Goal: Book appointment/travel/reservation

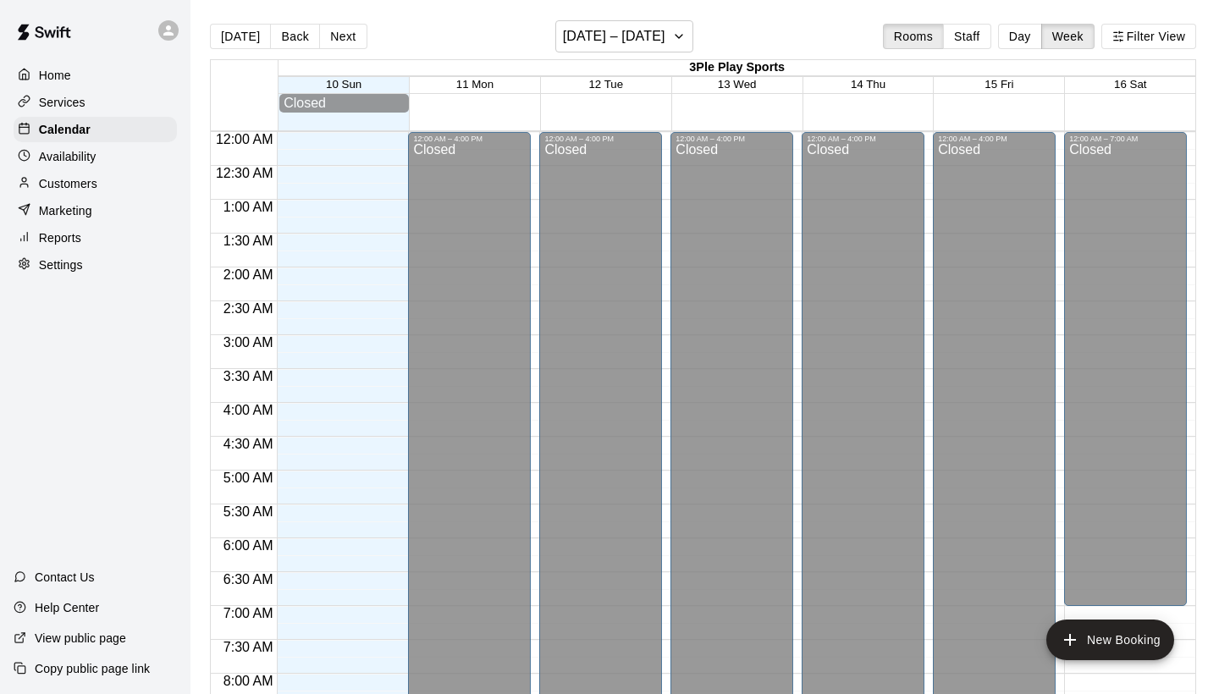
scroll to position [1045, 0]
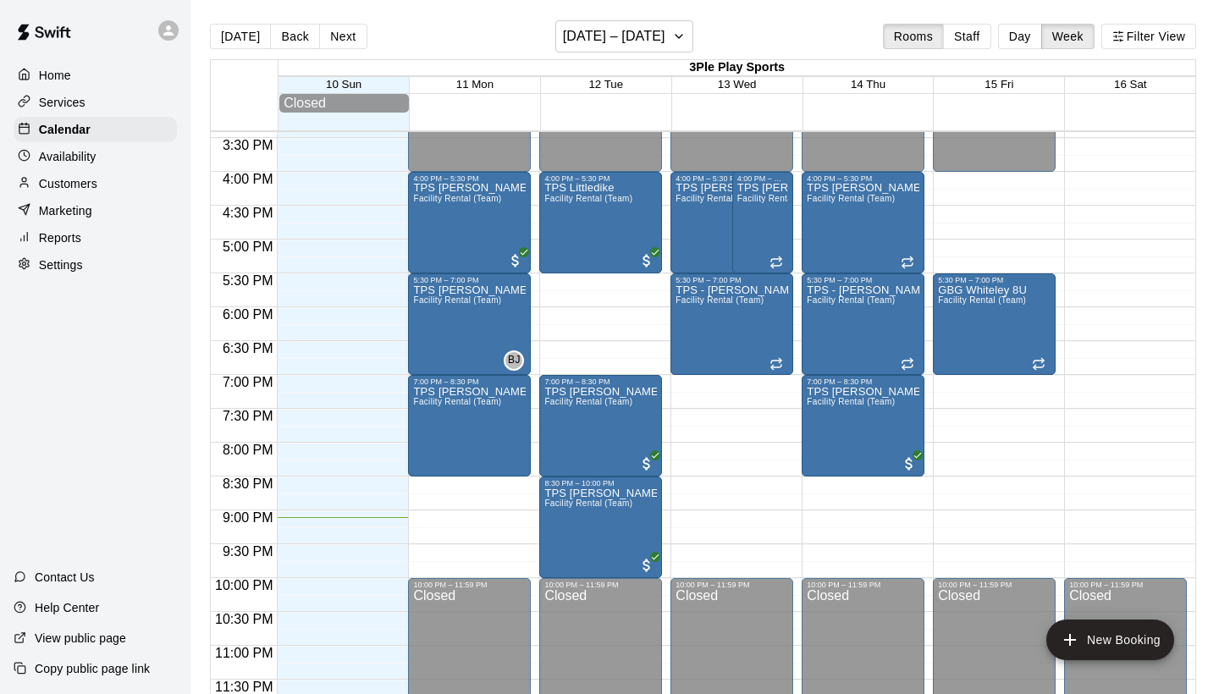
click at [87, 108] on div "Services" at bounding box center [95, 102] width 163 height 25
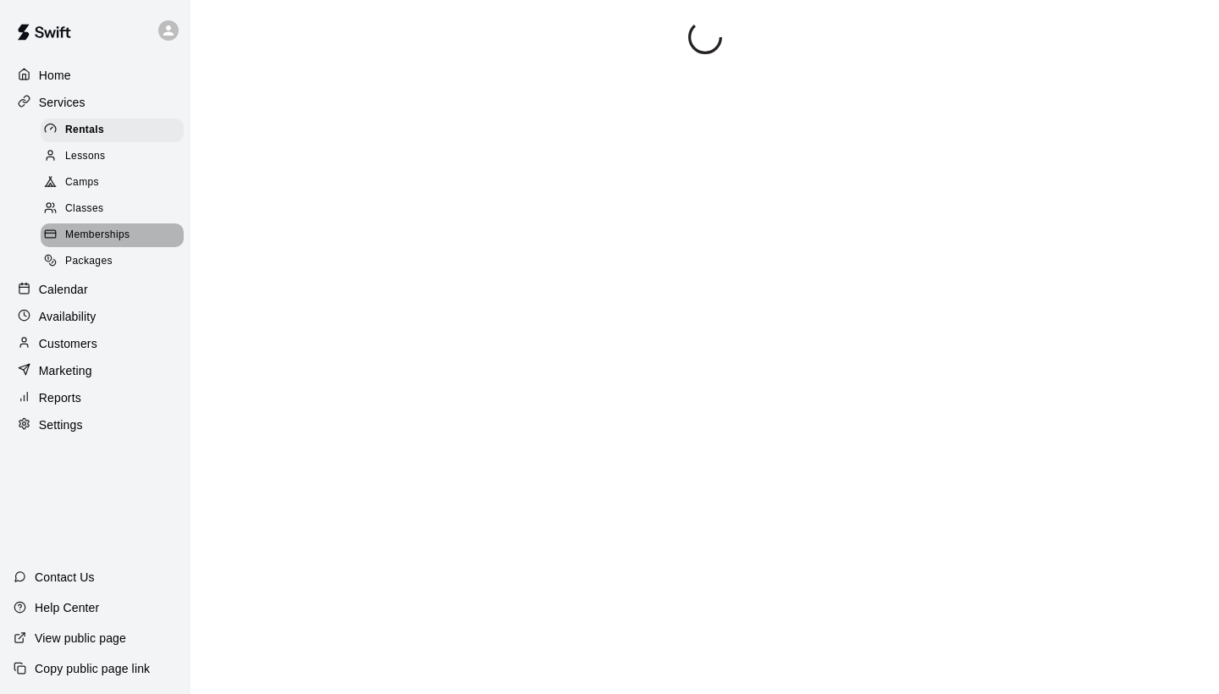
click at [91, 231] on span "Memberships" at bounding box center [97, 235] width 64 height 17
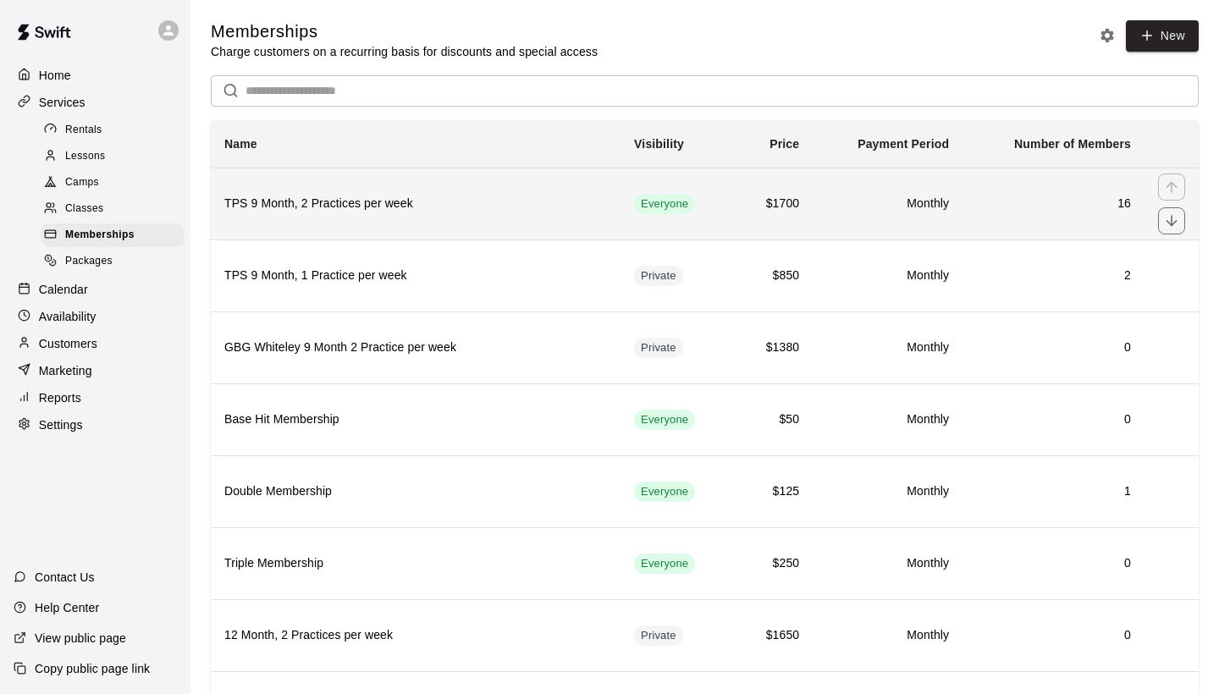
click at [515, 205] on h6 "TPS 9 Month, 2 Practices per week" at bounding box center [415, 204] width 383 height 19
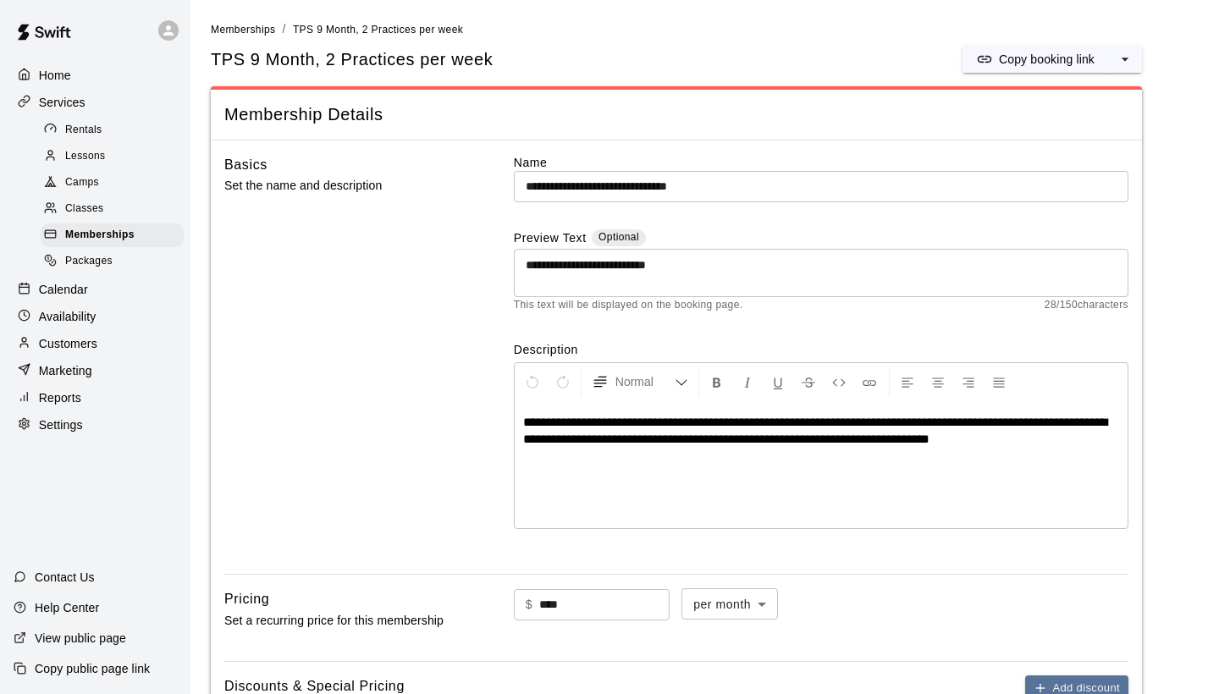
click at [69, 375] on div "Marketing" at bounding box center [95, 370] width 163 height 25
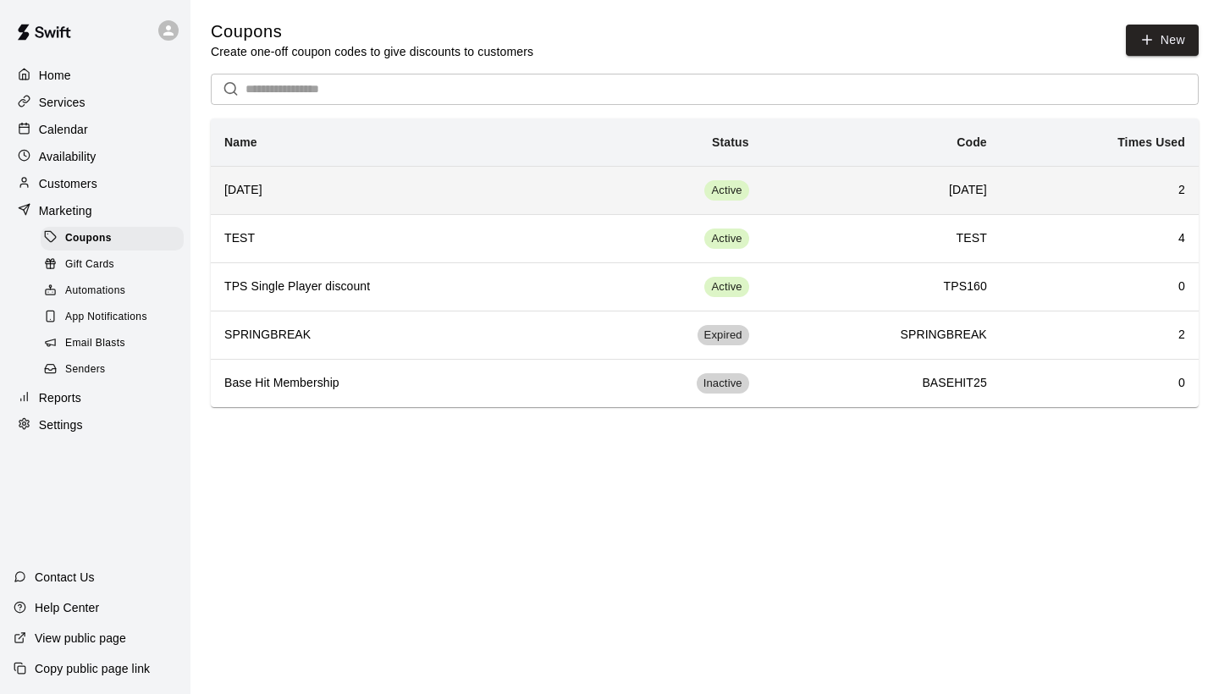
click at [510, 178] on th "August25" at bounding box center [392, 190] width 362 height 48
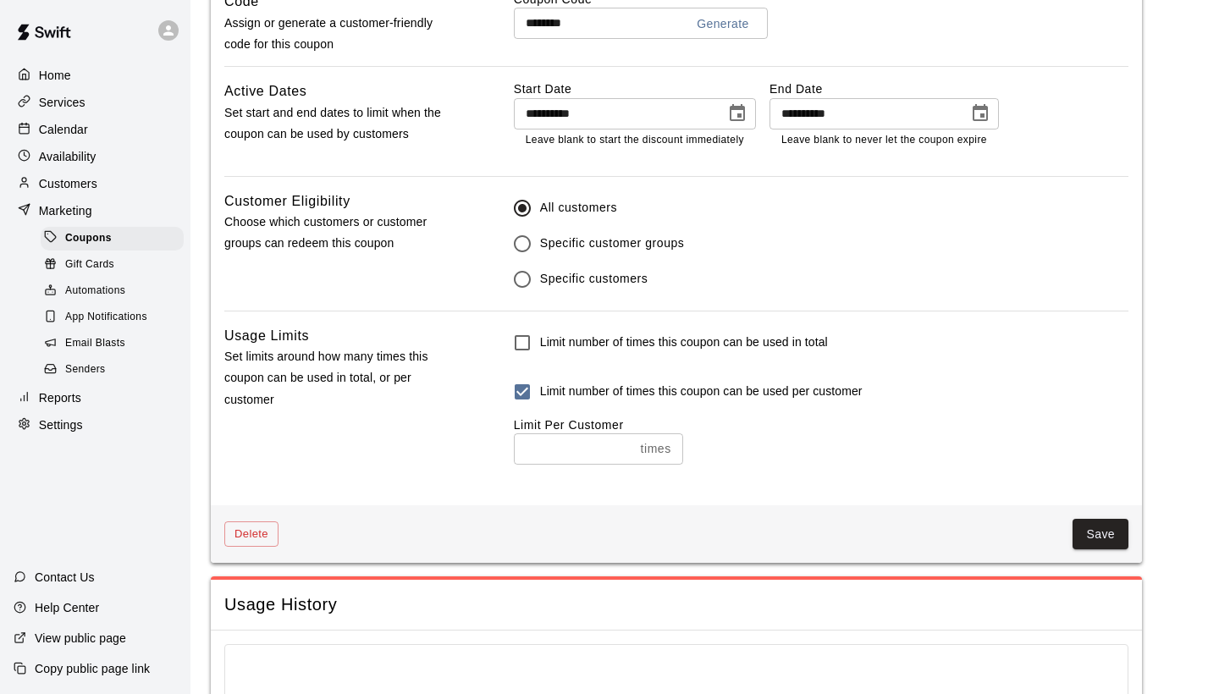
scroll to position [950, 0]
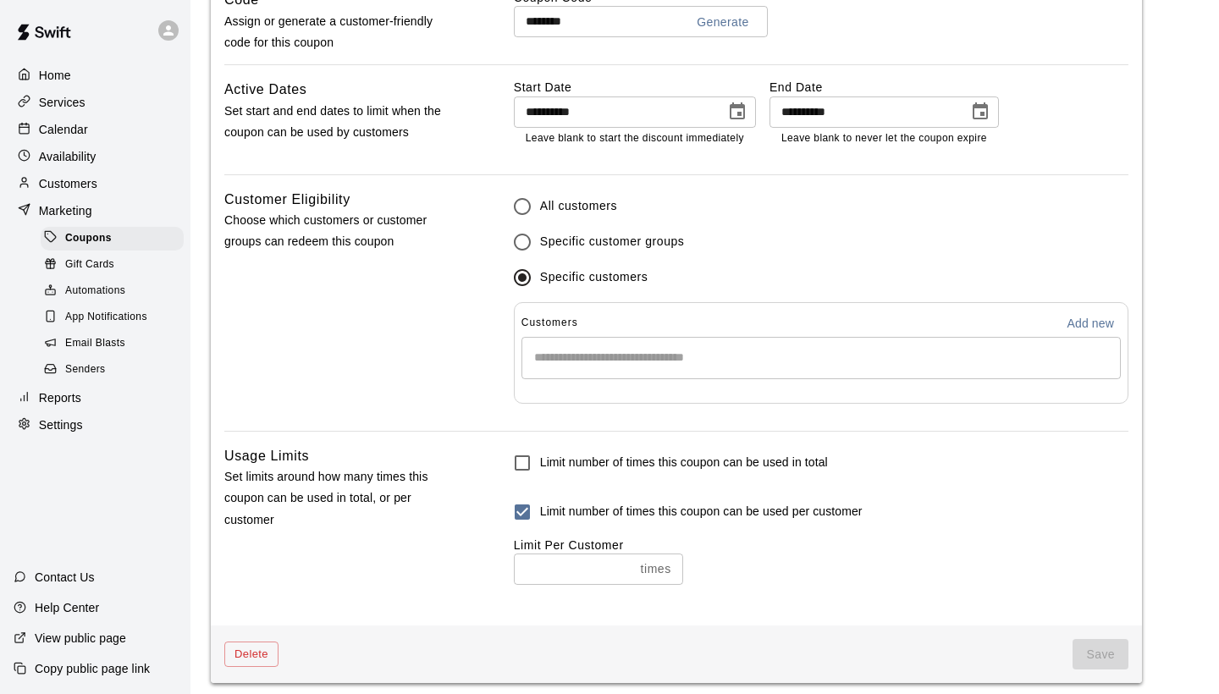
click at [832, 352] on input "Start typing to search customers..." at bounding box center [821, 358] width 584 height 17
click at [1076, 315] on p "Add new" at bounding box center [1090, 323] width 47 height 17
select select "**"
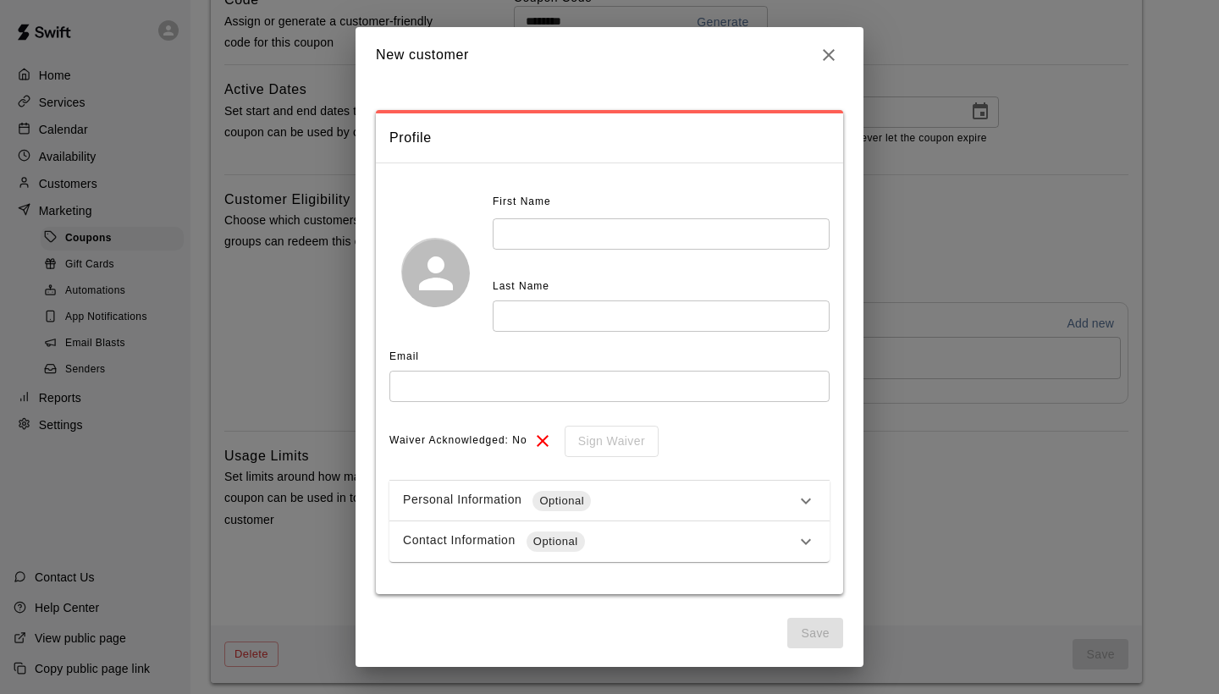
click at [806, 500] on icon at bounding box center [806, 501] width 10 height 6
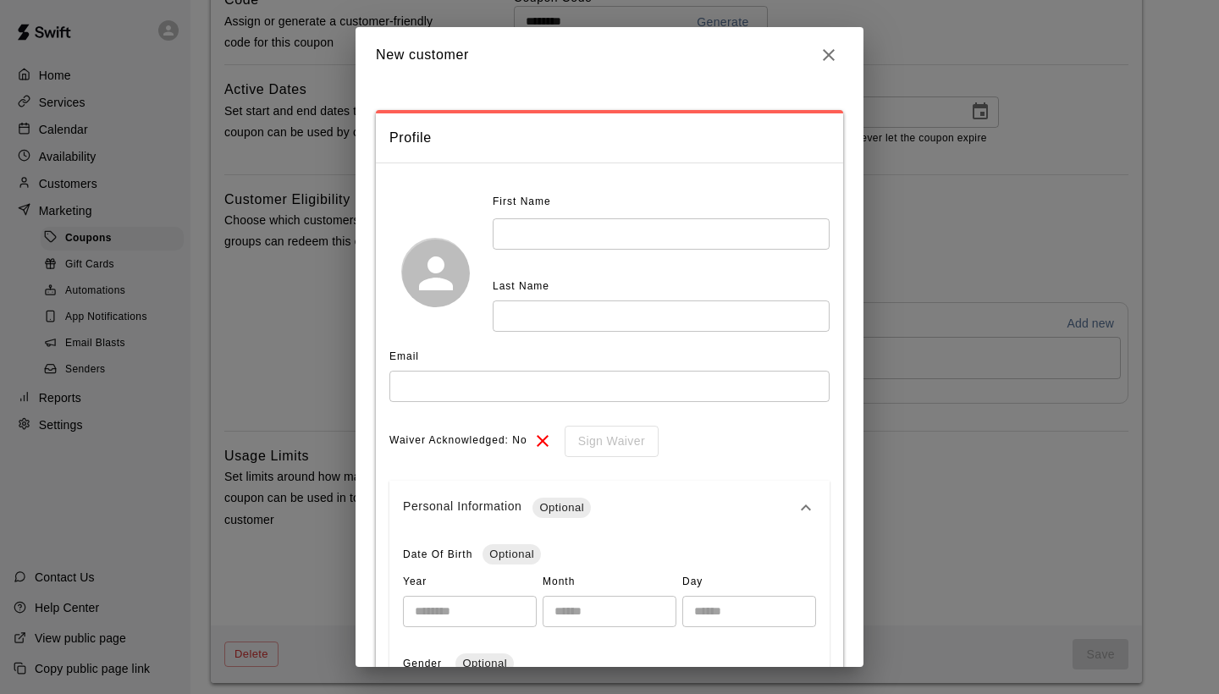
click at [805, 501] on icon at bounding box center [806, 508] width 20 height 20
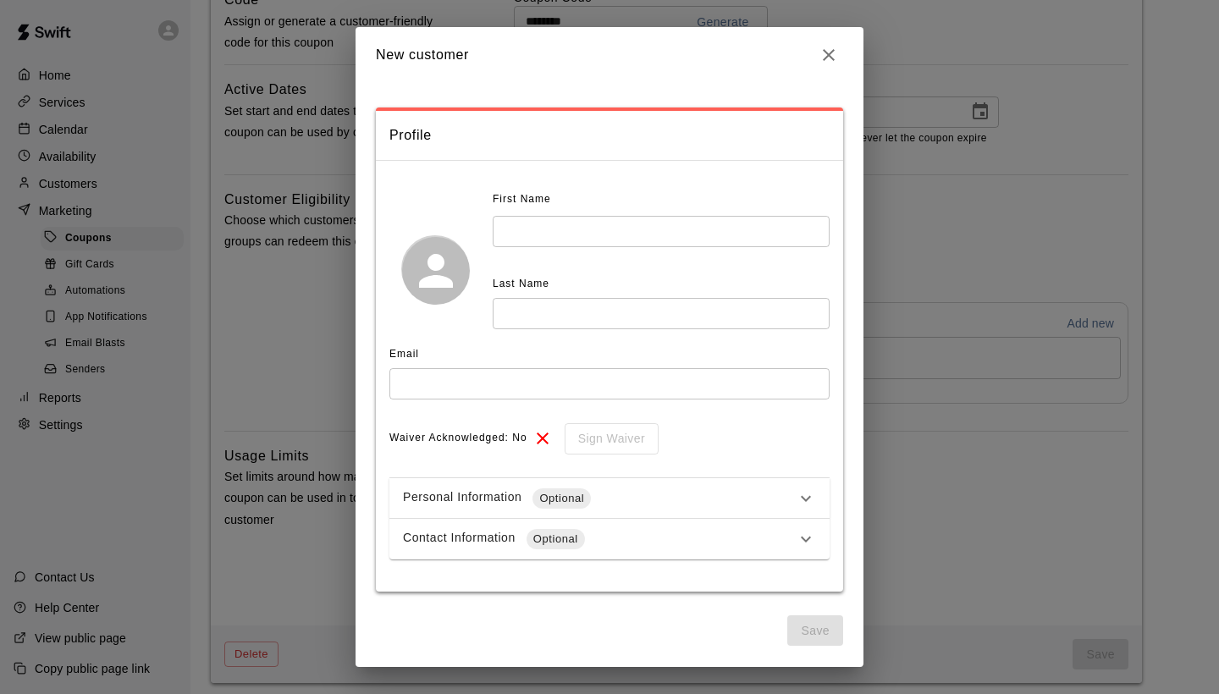
scroll to position [2, 0]
click at [829, 57] on icon "button" at bounding box center [829, 55] width 20 height 20
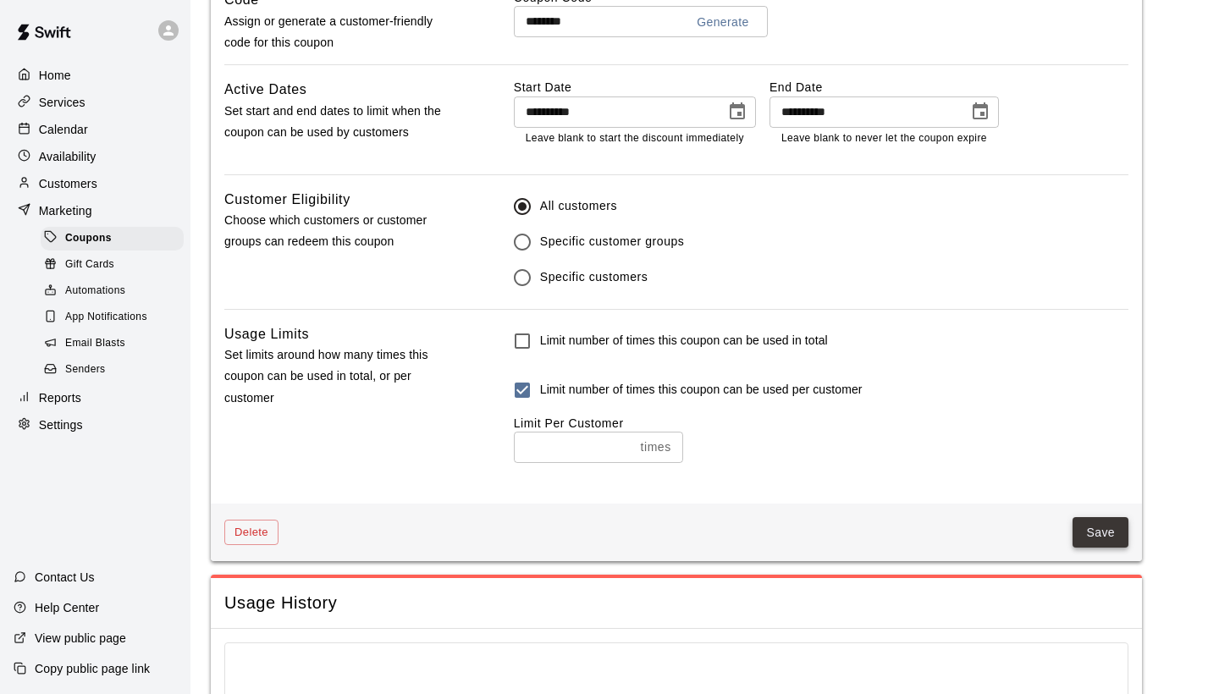
click at [1106, 521] on button "Save" at bounding box center [1101, 532] width 56 height 31
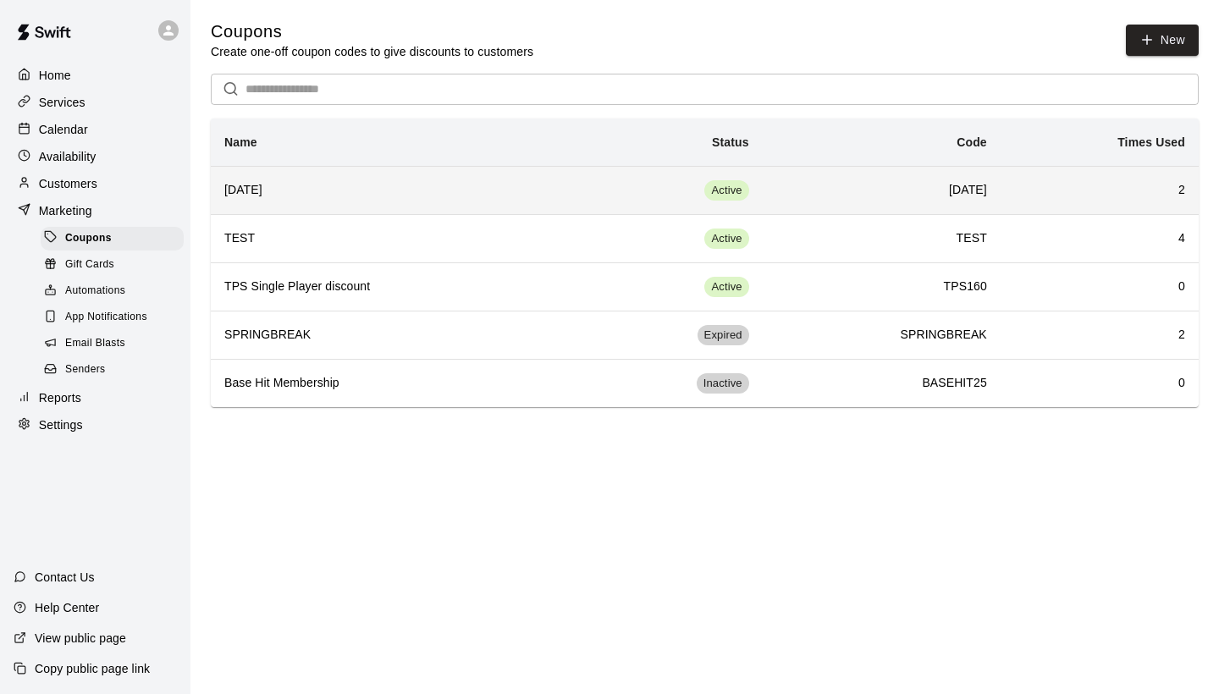
click at [429, 185] on h6 "August25" at bounding box center [391, 190] width 335 height 19
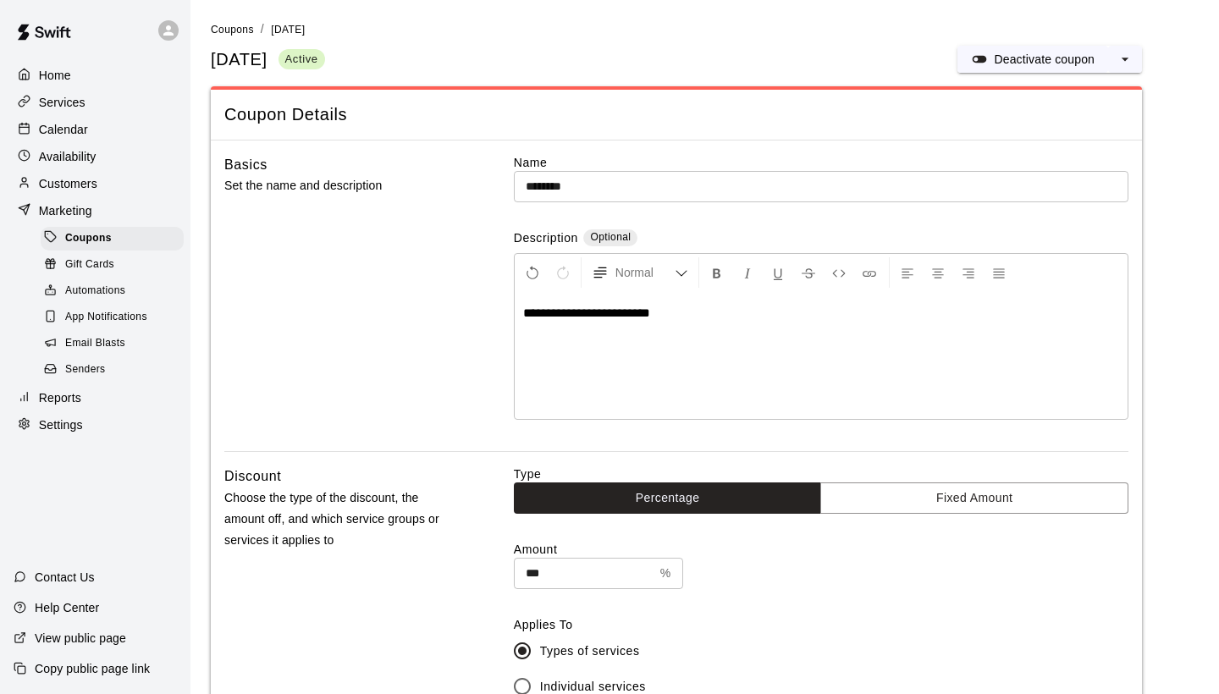
click at [90, 183] on p "Customers" at bounding box center [68, 183] width 58 height 17
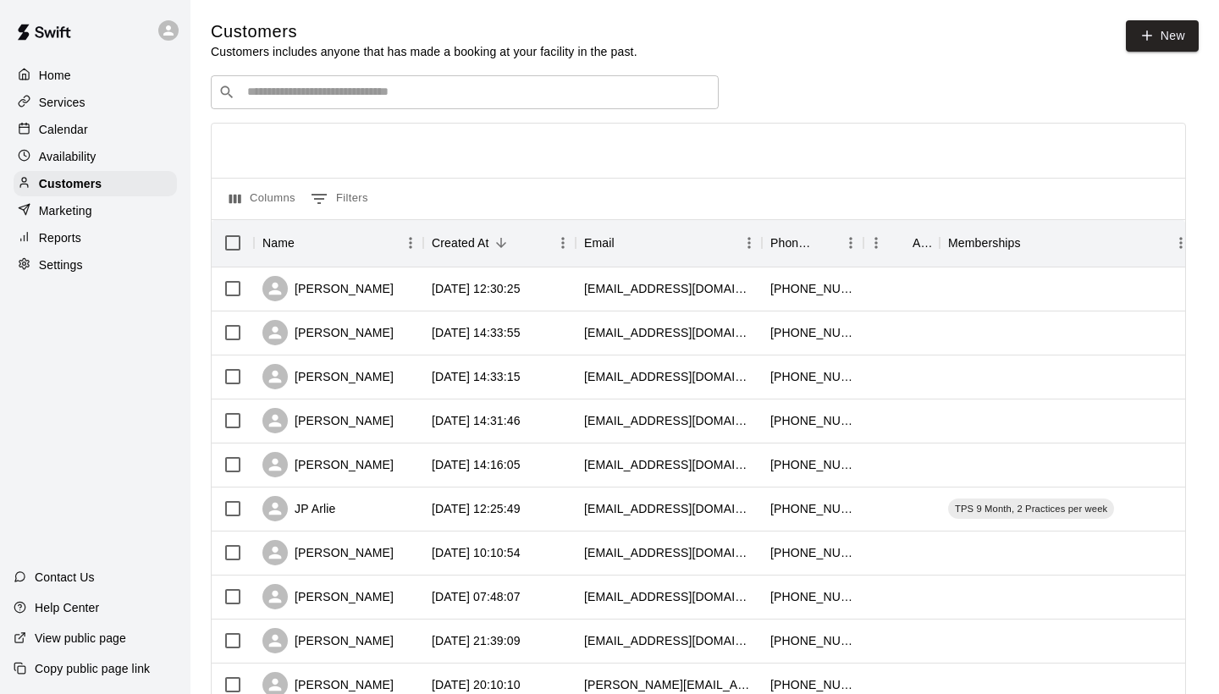
click at [86, 125] on p "Calendar" at bounding box center [63, 129] width 49 height 17
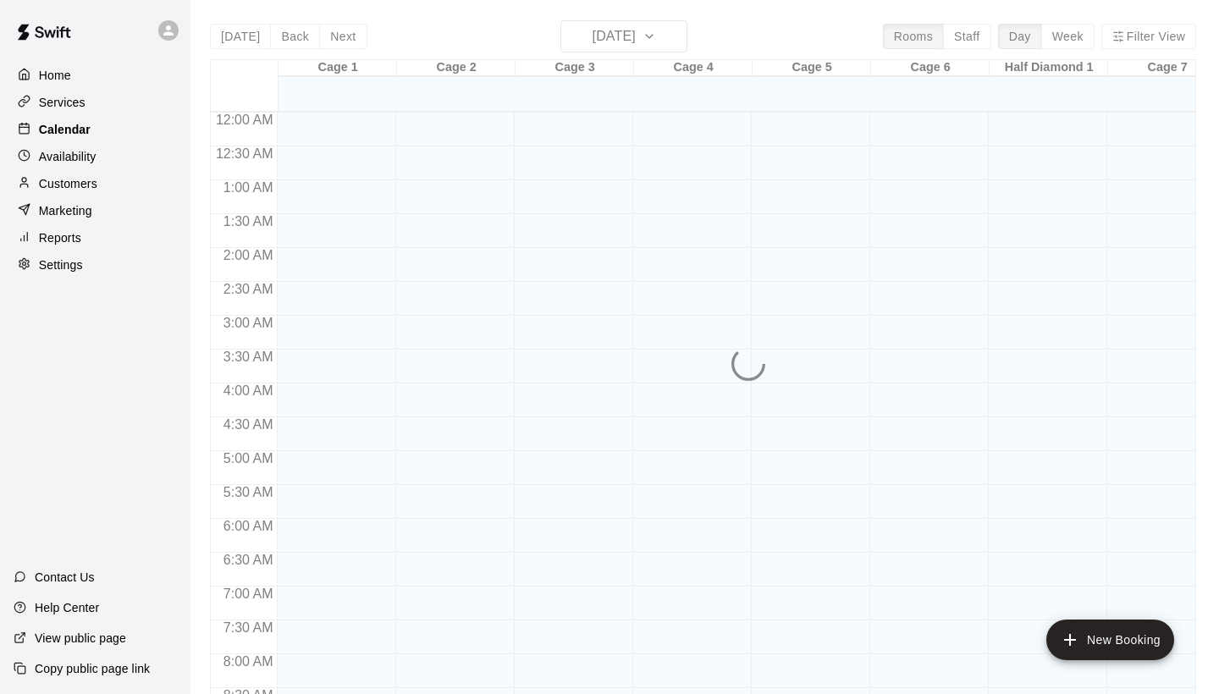
scroll to position [974, 0]
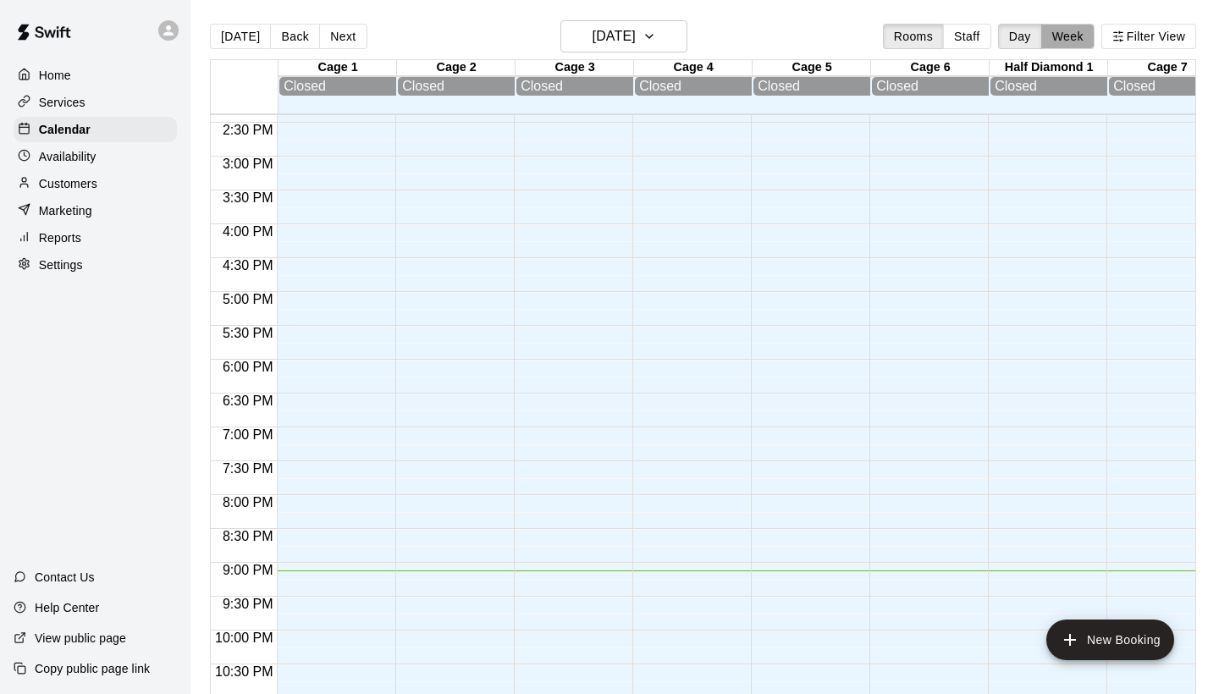
click at [1067, 34] on button "Week" at bounding box center [1067, 36] width 53 height 25
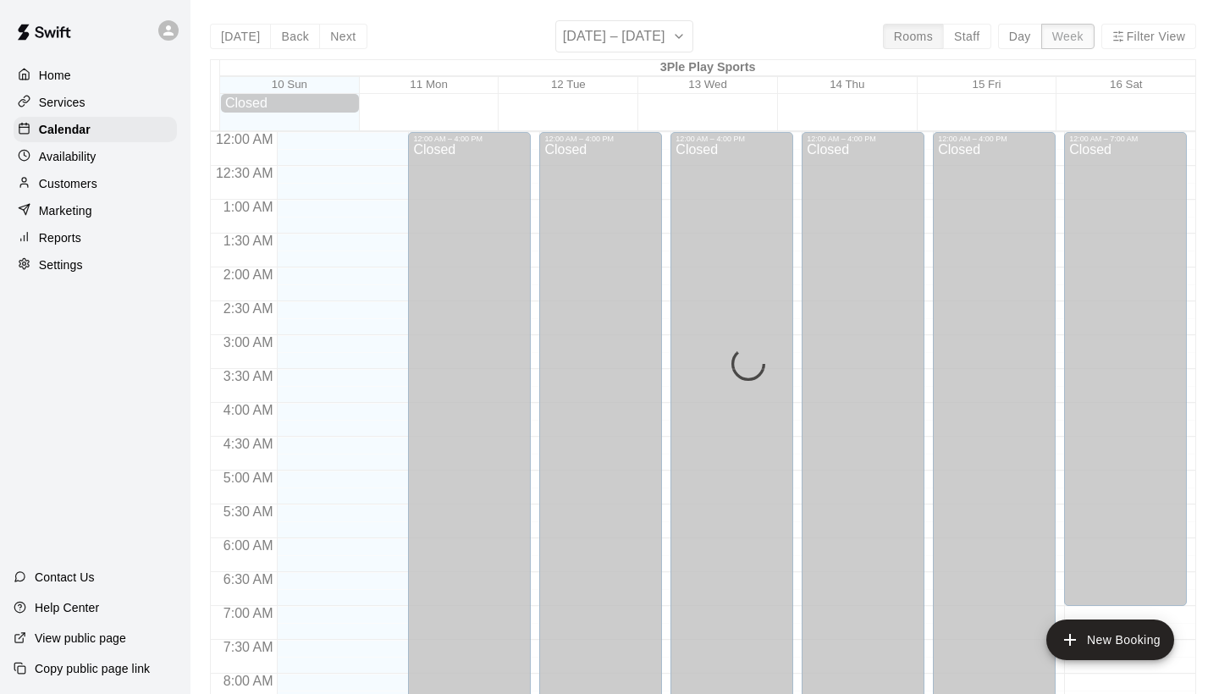
scroll to position [1045, 0]
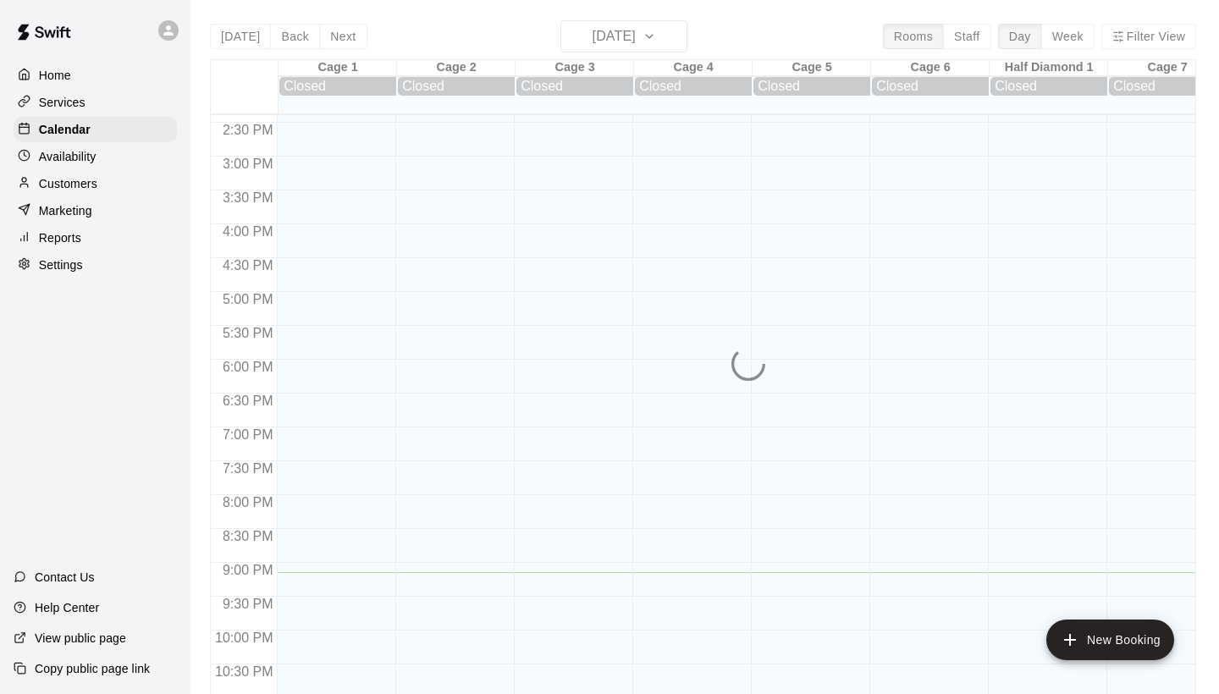
scroll to position [974, 0]
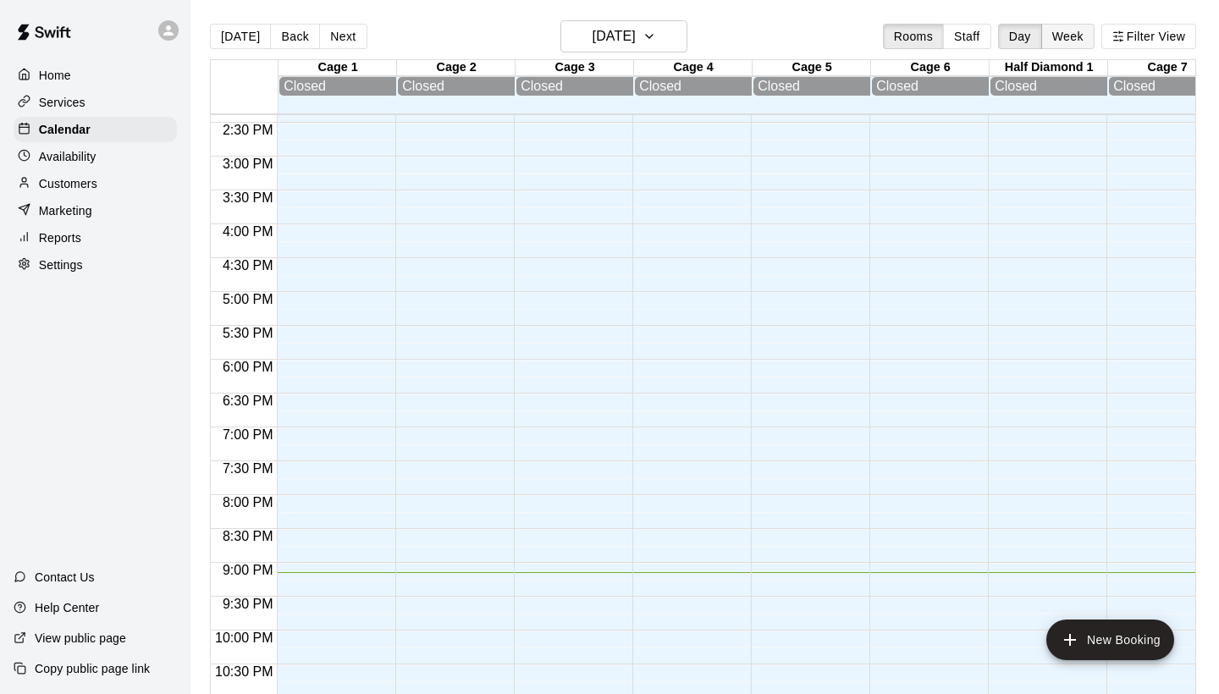
click at [1075, 30] on button "Week" at bounding box center [1067, 36] width 53 height 25
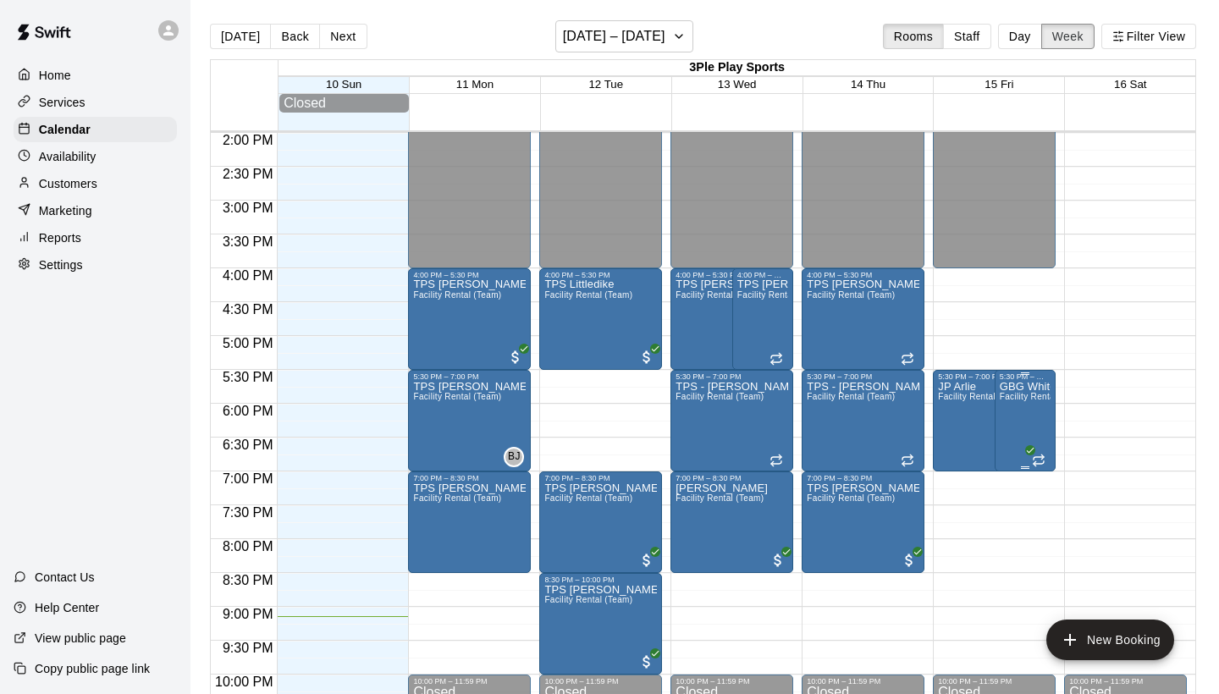
scroll to position [939, 0]
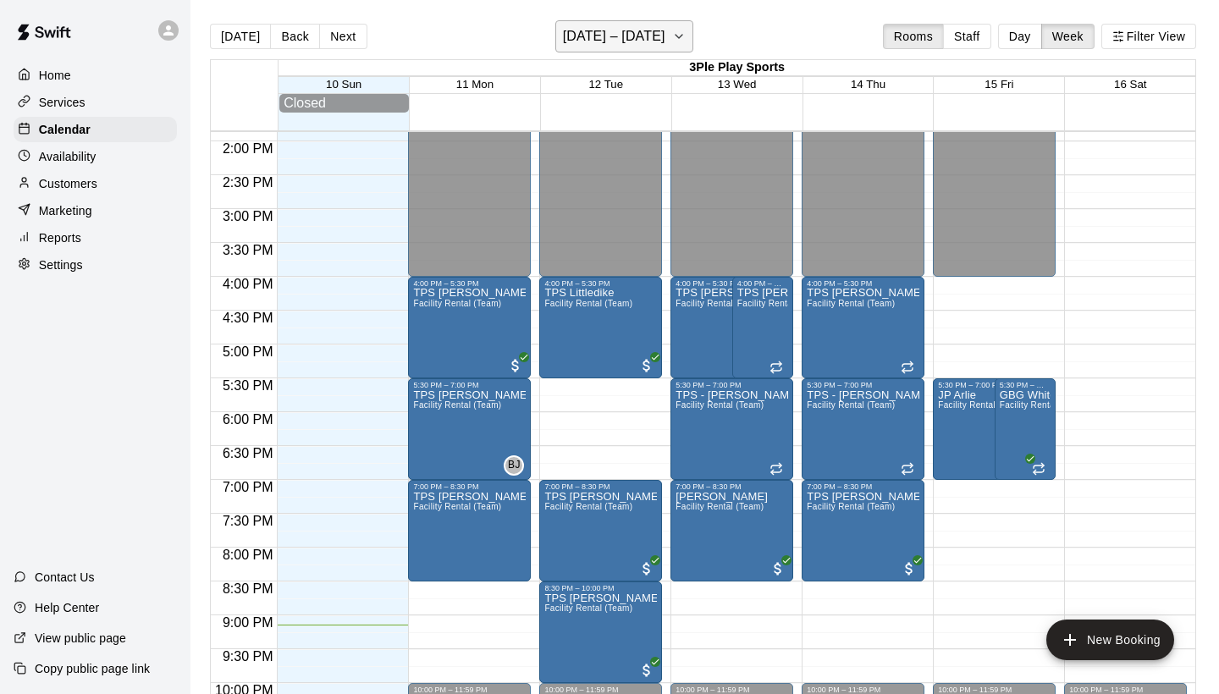
click at [674, 38] on icon "button" at bounding box center [679, 36] width 14 height 20
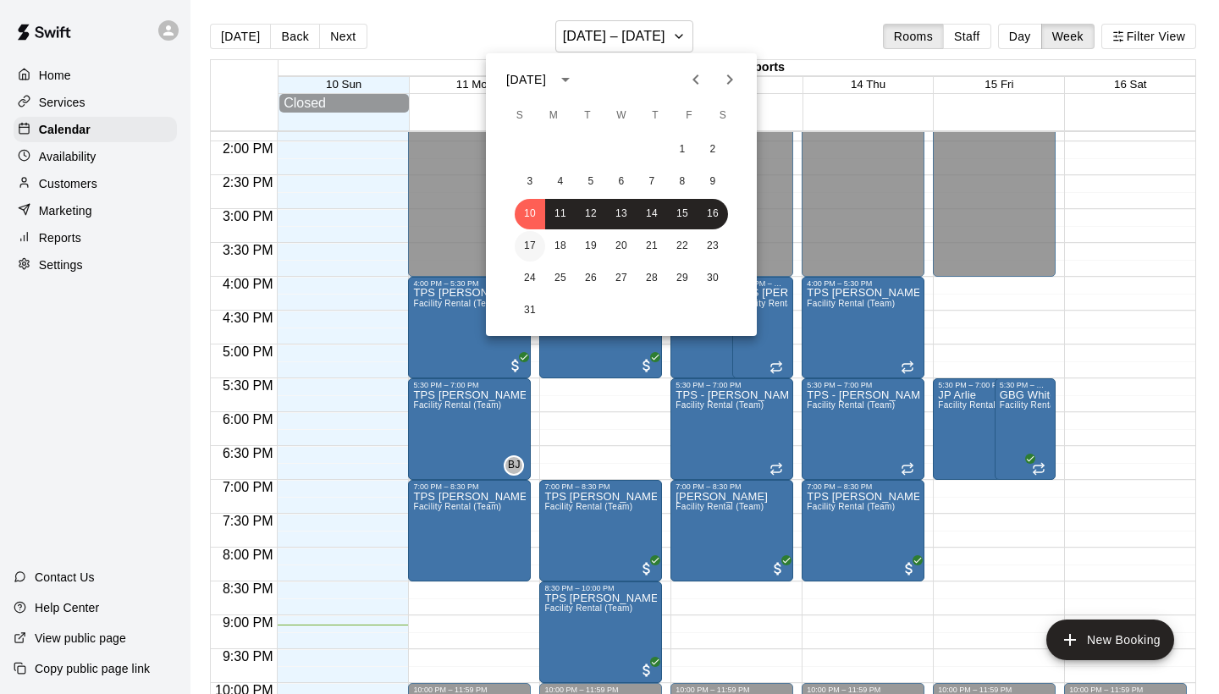
click at [532, 241] on button "17" at bounding box center [530, 246] width 30 height 30
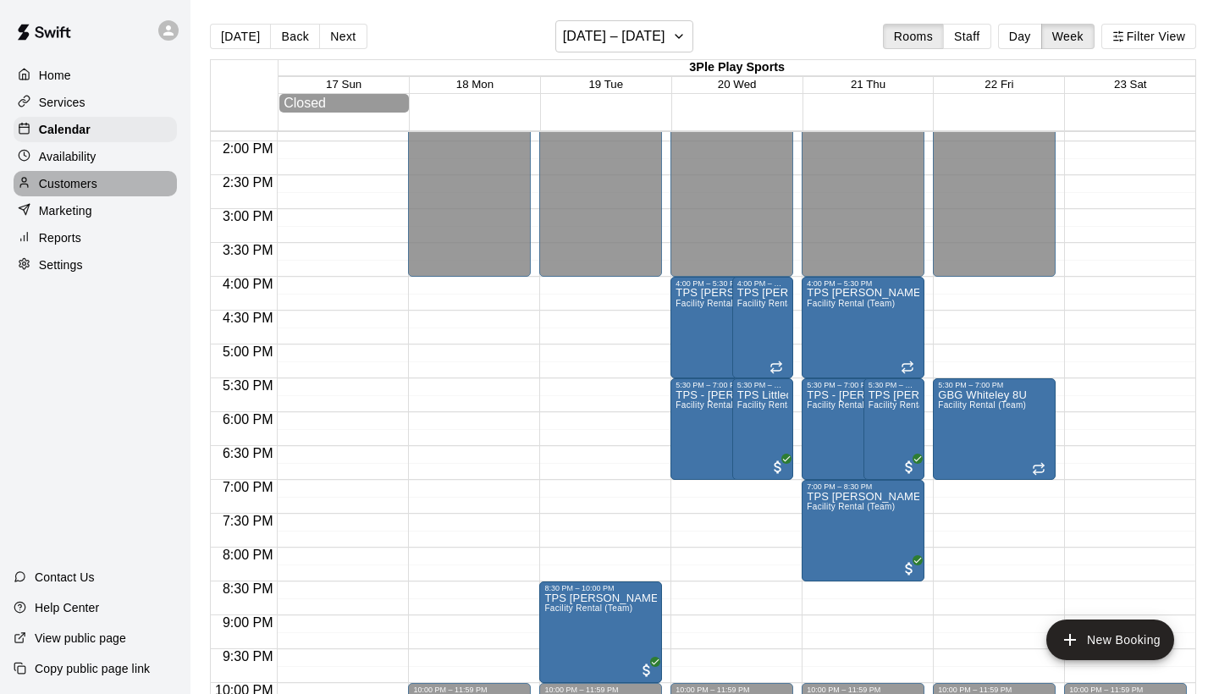
click at [68, 184] on p "Customers" at bounding box center [68, 183] width 58 height 17
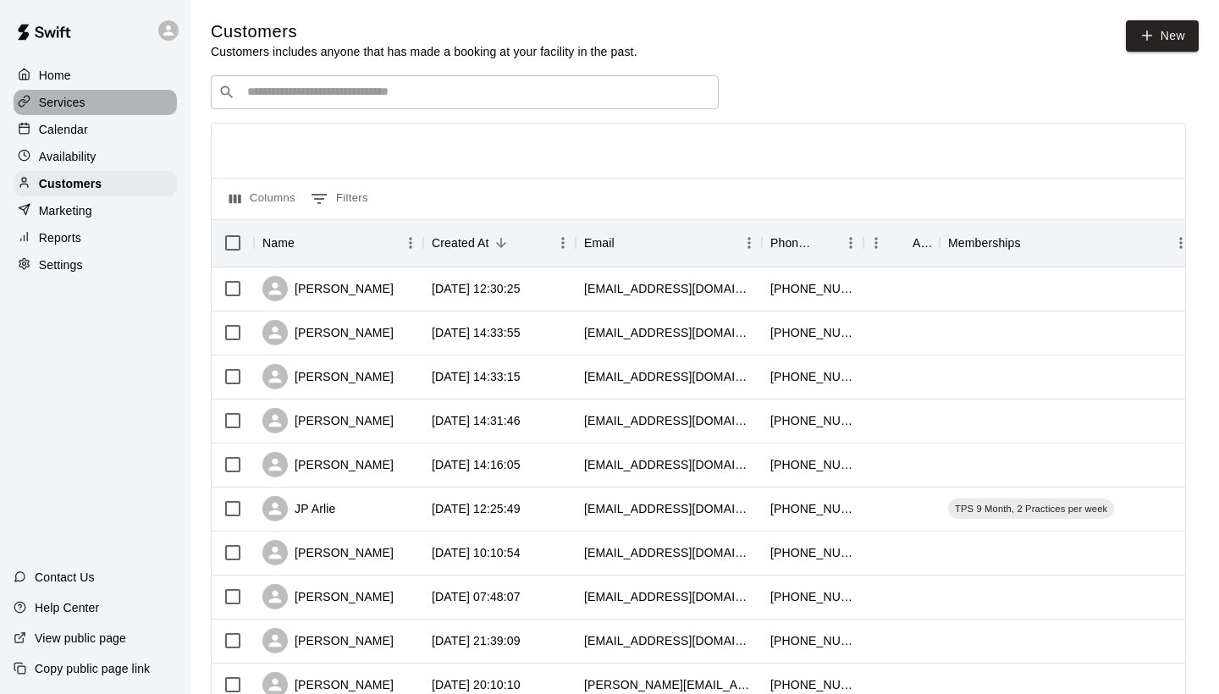
click at [100, 106] on div "Services" at bounding box center [95, 102] width 163 height 25
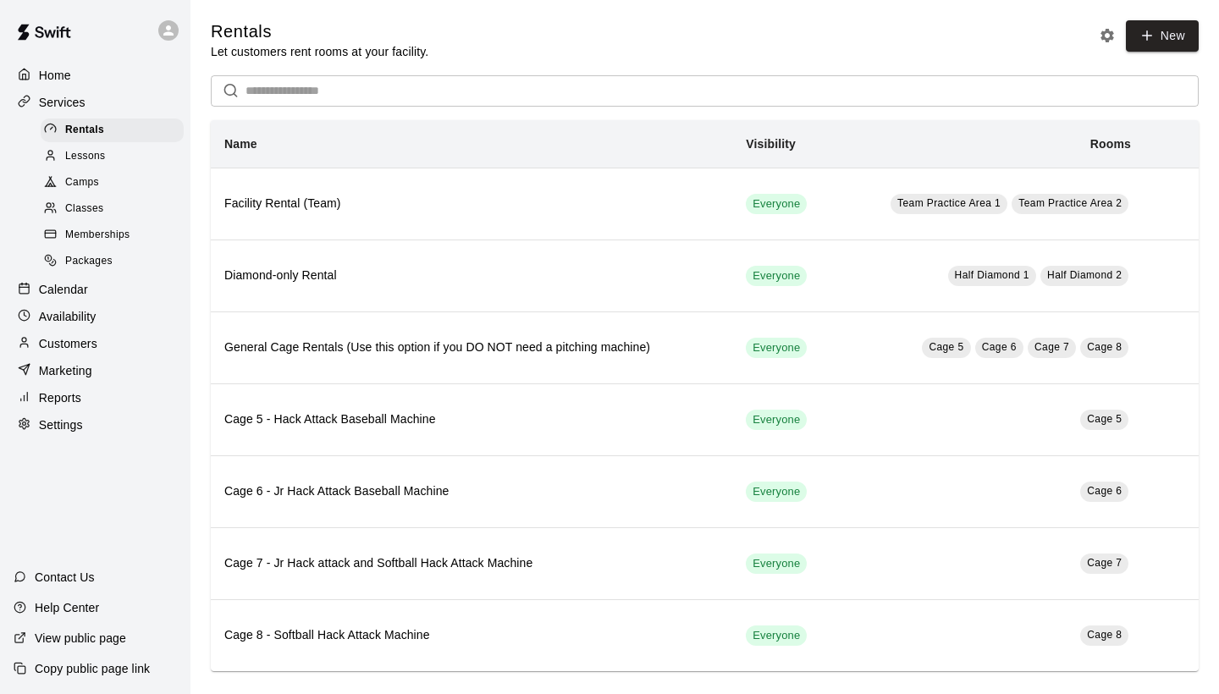
click at [118, 227] on span "Memberships" at bounding box center [97, 235] width 64 height 17
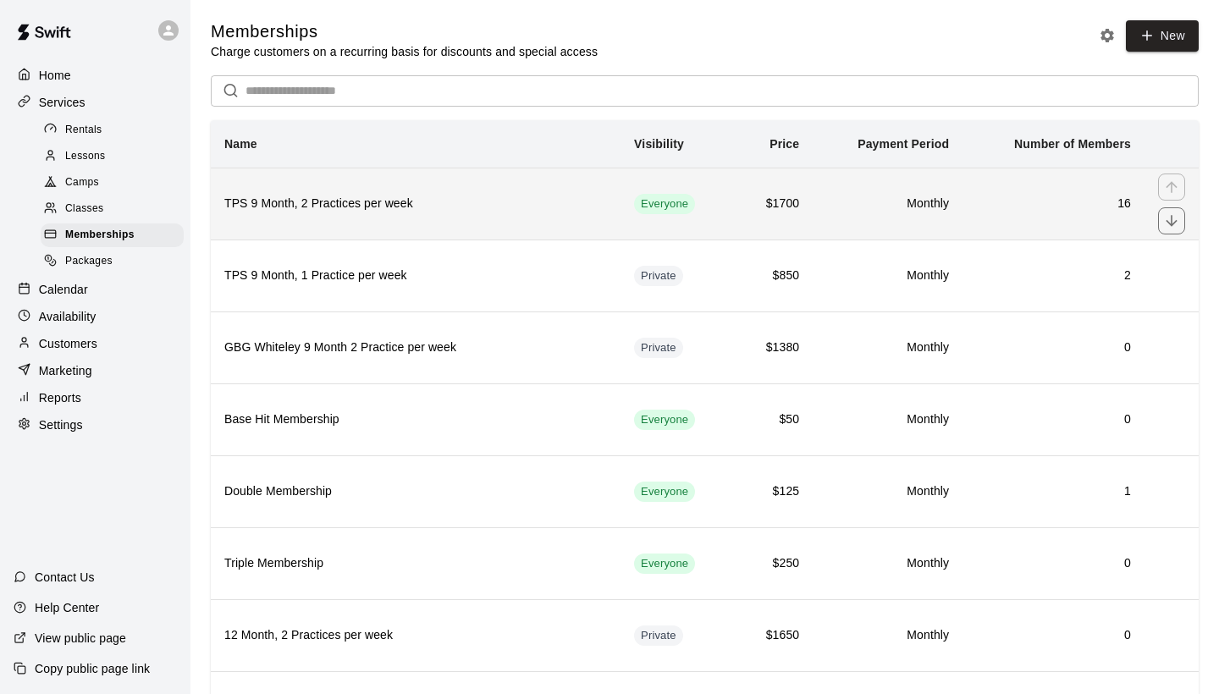
click at [516, 195] on h6 "TPS 9 Month, 2 Practices per week" at bounding box center [415, 204] width 383 height 19
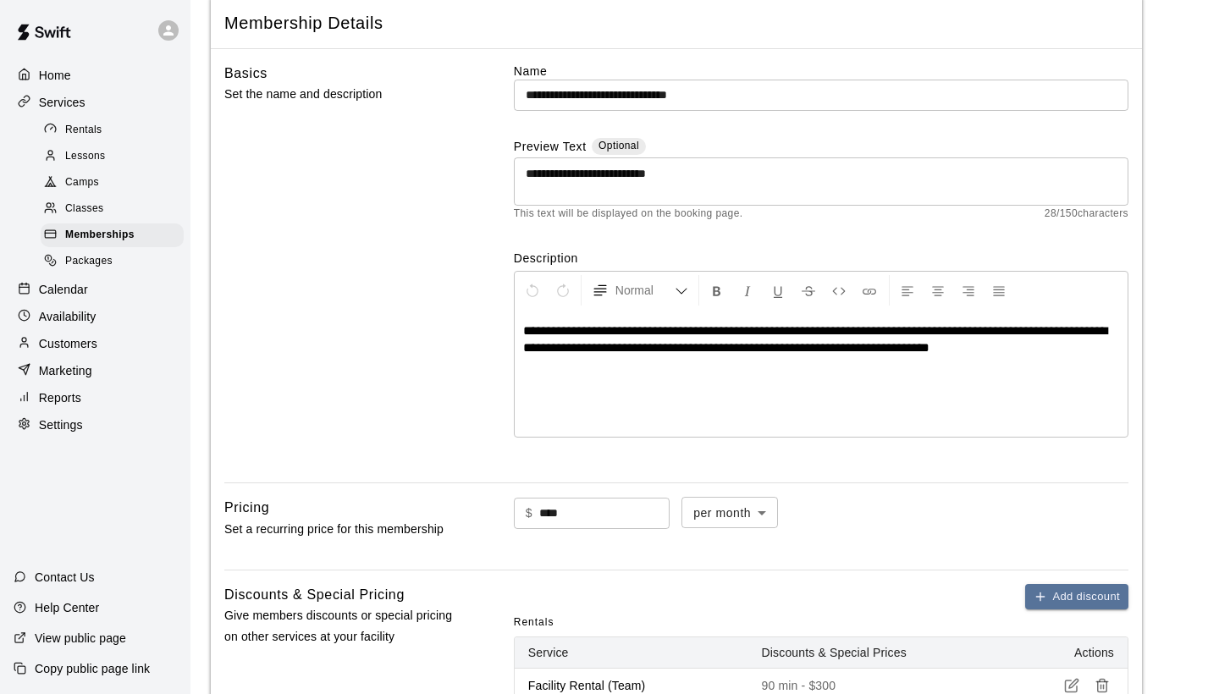
scroll to position [67, 0]
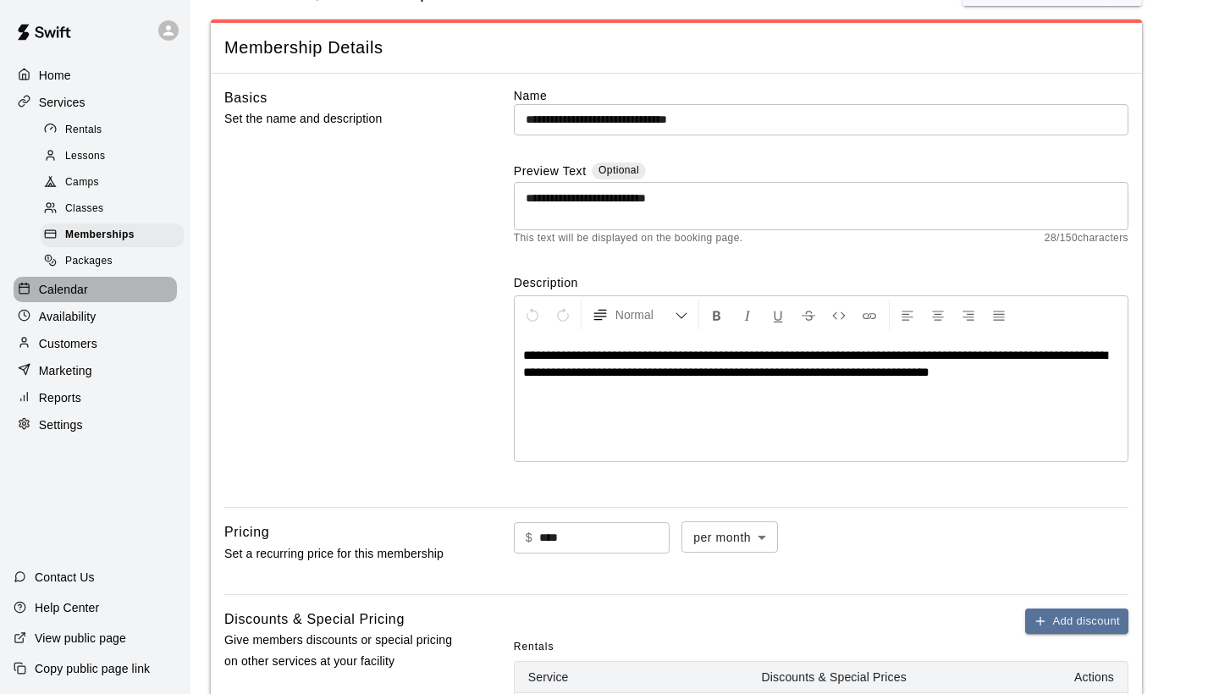
click at [65, 288] on p "Calendar" at bounding box center [63, 289] width 49 height 17
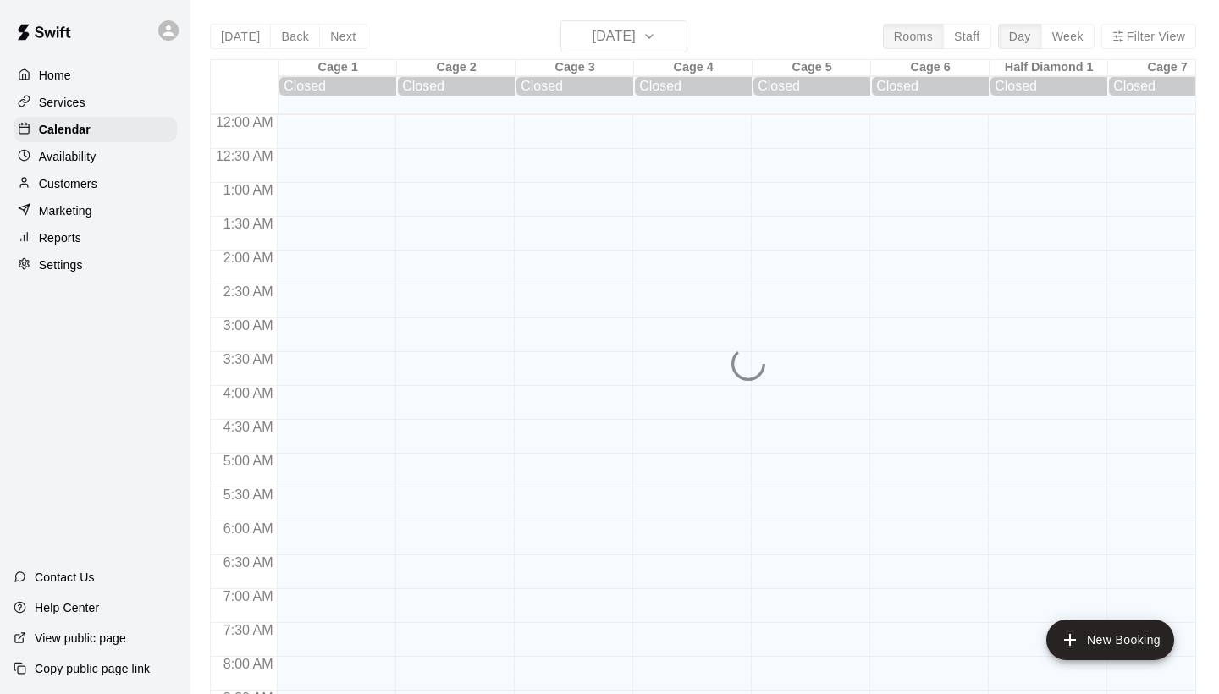
scroll to position [974, 0]
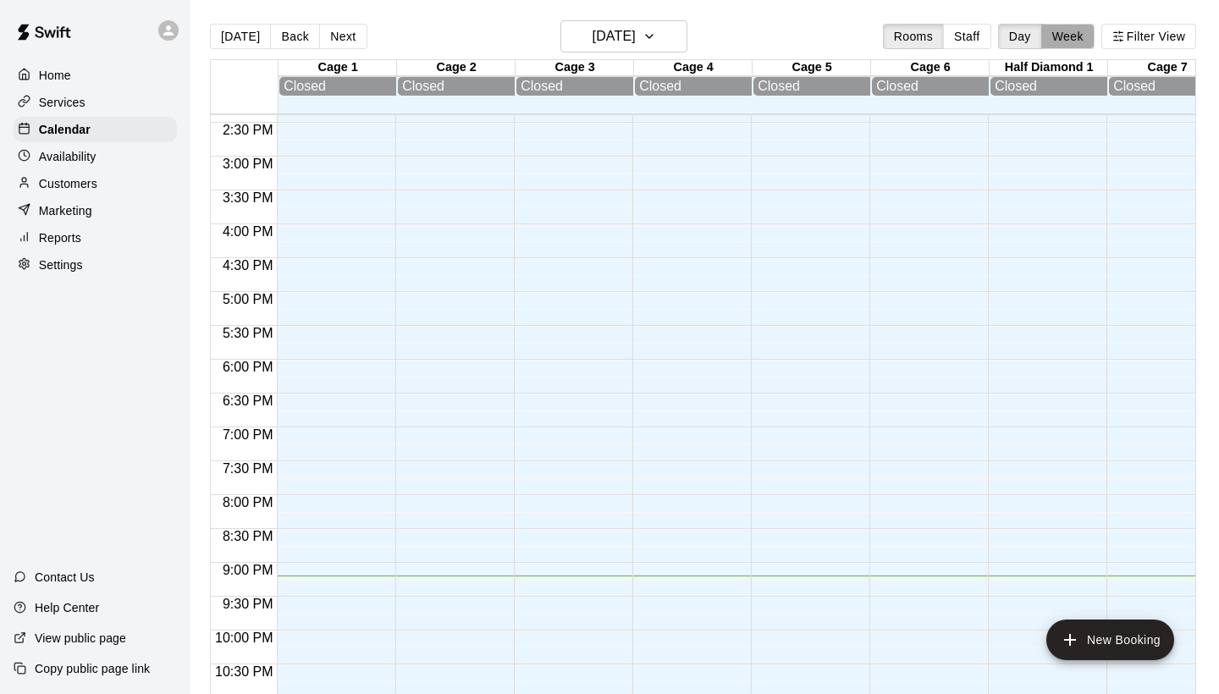
click at [1073, 38] on button "Week" at bounding box center [1067, 36] width 53 height 25
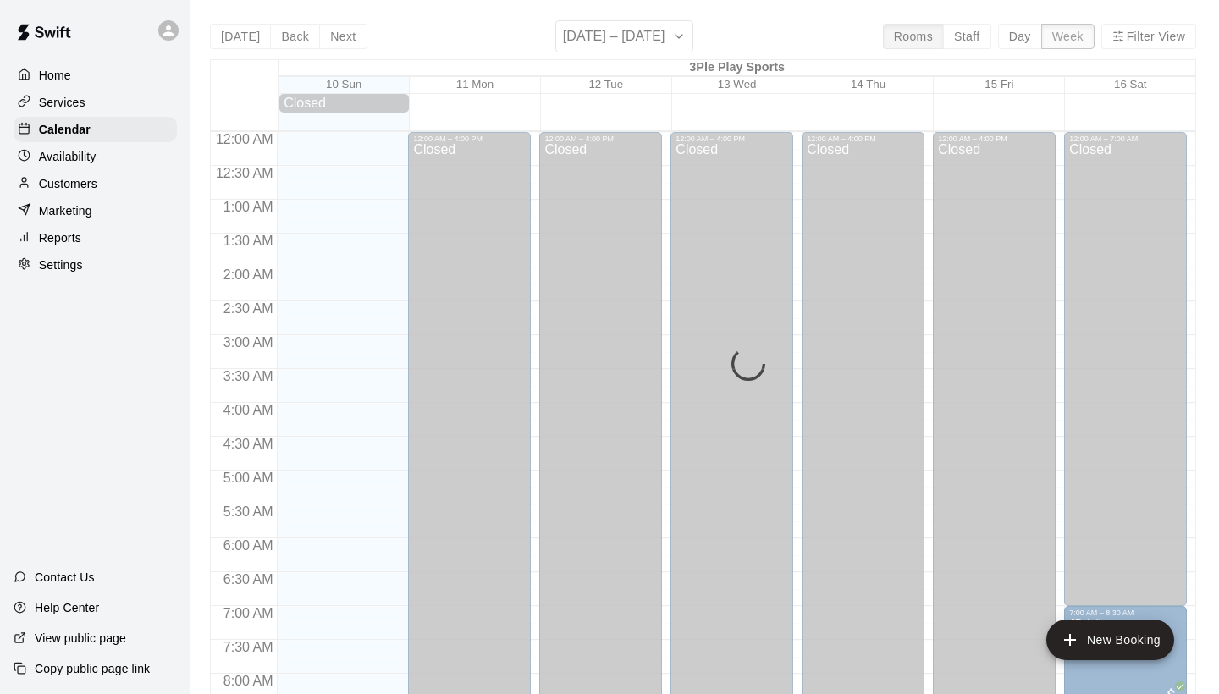
scroll to position [1045, 0]
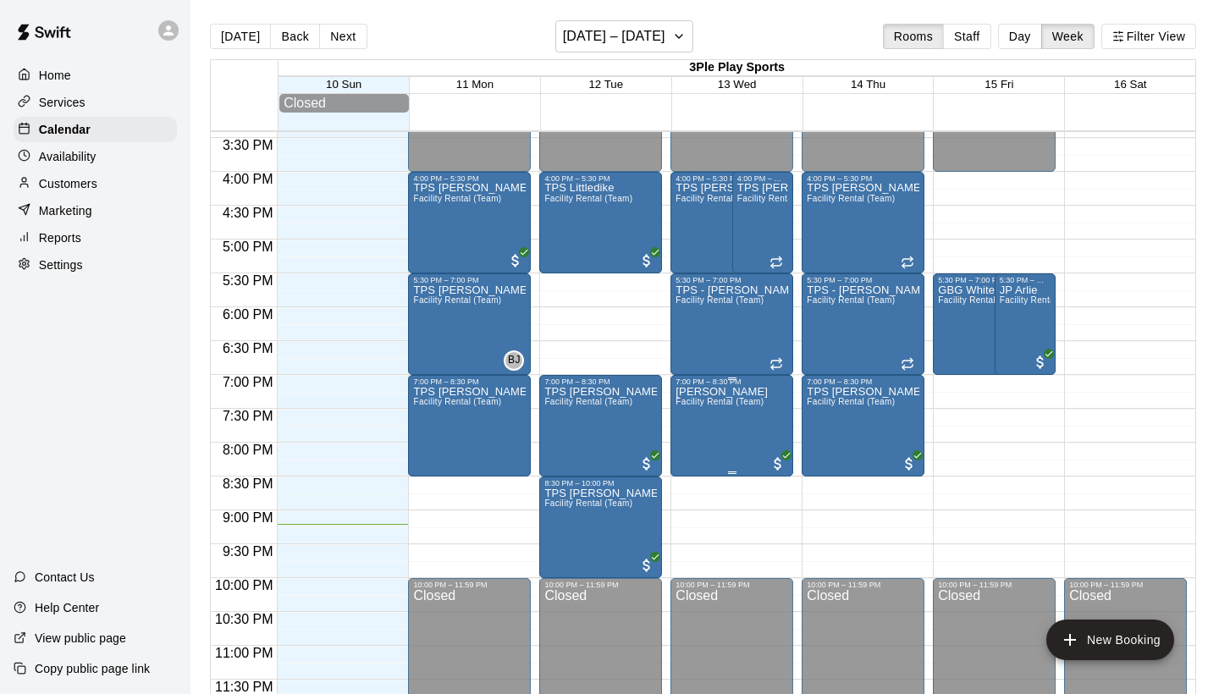
click at [696, 404] on icon "edit" at bounding box center [693, 403] width 15 height 15
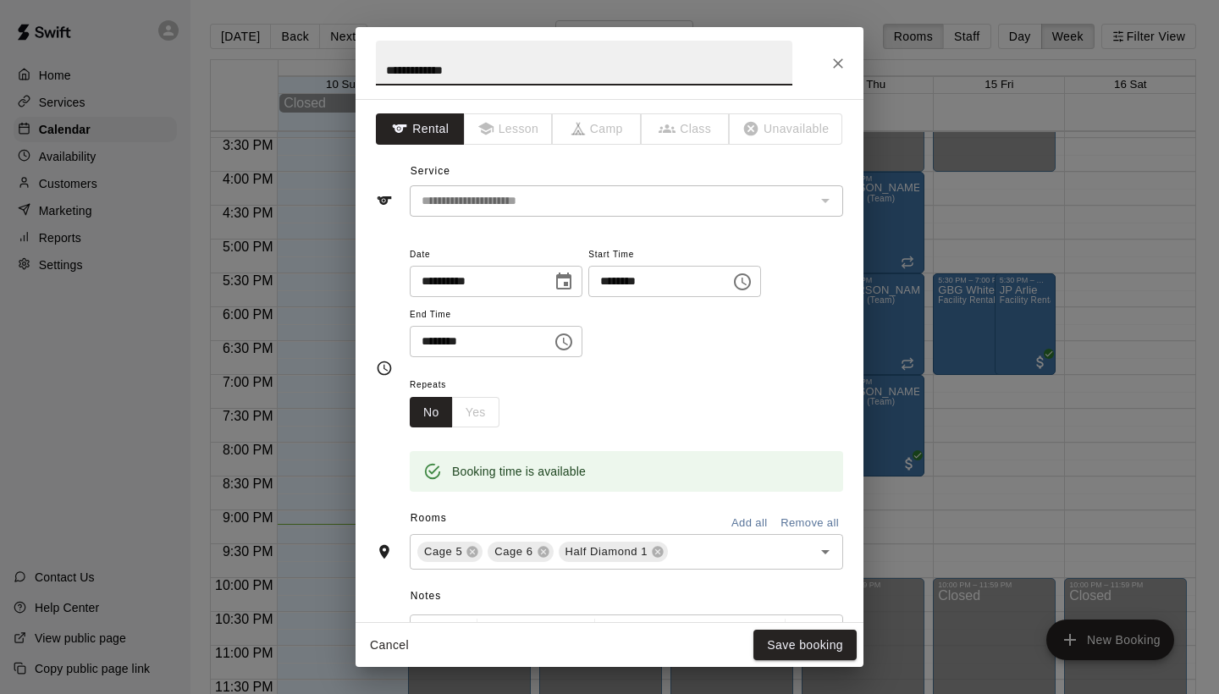
click at [413, 73] on input "**********" at bounding box center [584, 63] width 417 height 45
type input "**********"
click at [798, 653] on button "Save booking" at bounding box center [804, 645] width 103 height 31
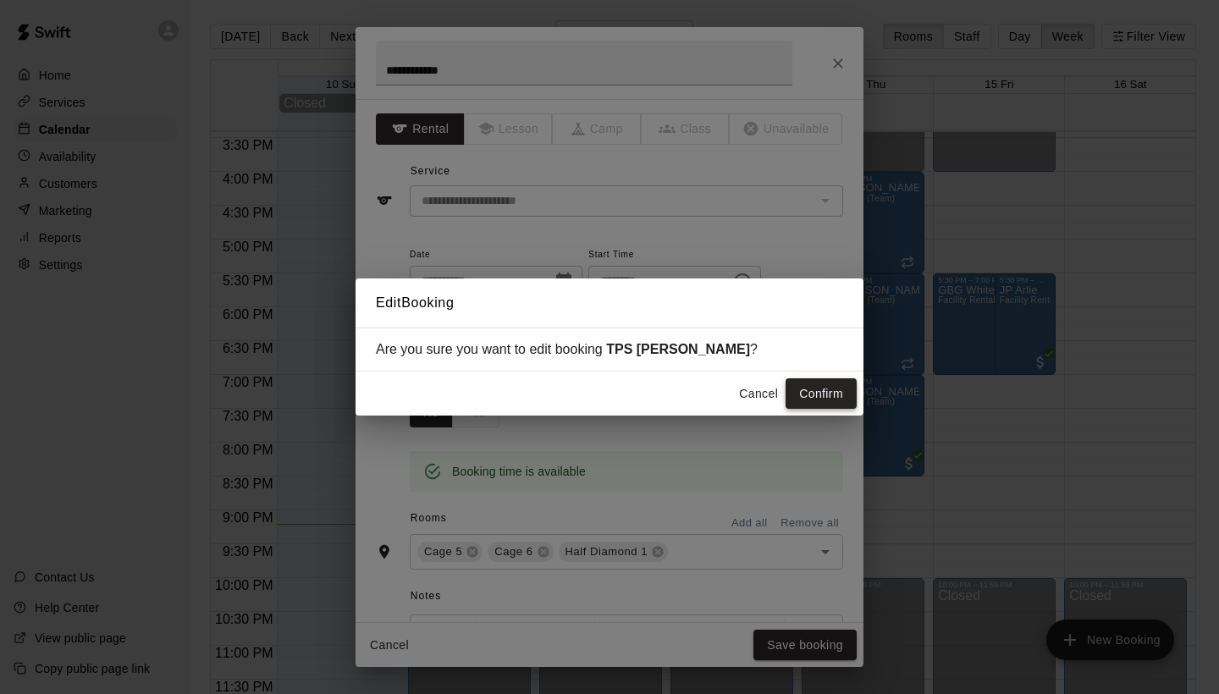
click at [831, 385] on button "Confirm" at bounding box center [821, 393] width 71 height 31
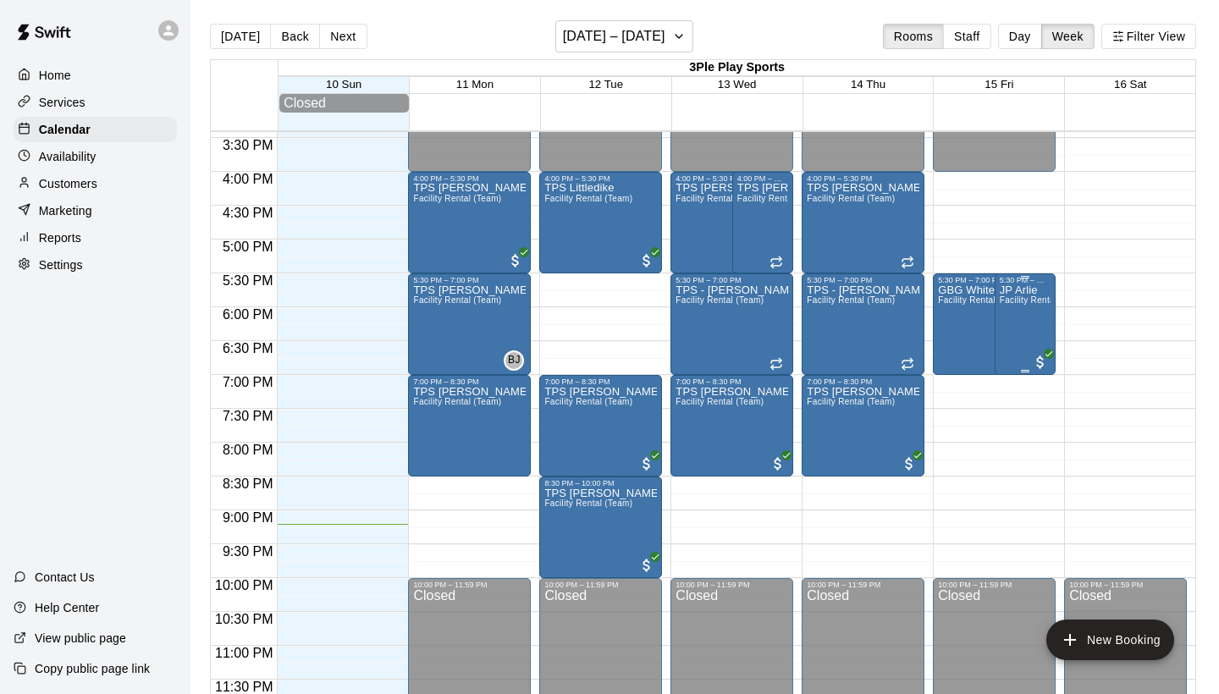
click at [1012, 337] on div "JP Arlie Facility Rental (Team)" at bounding box center [1025, 631] width 51 height 694
click at [1014, 311] on icon "edit" at bounding box center [1017, 302] width 20 height 20
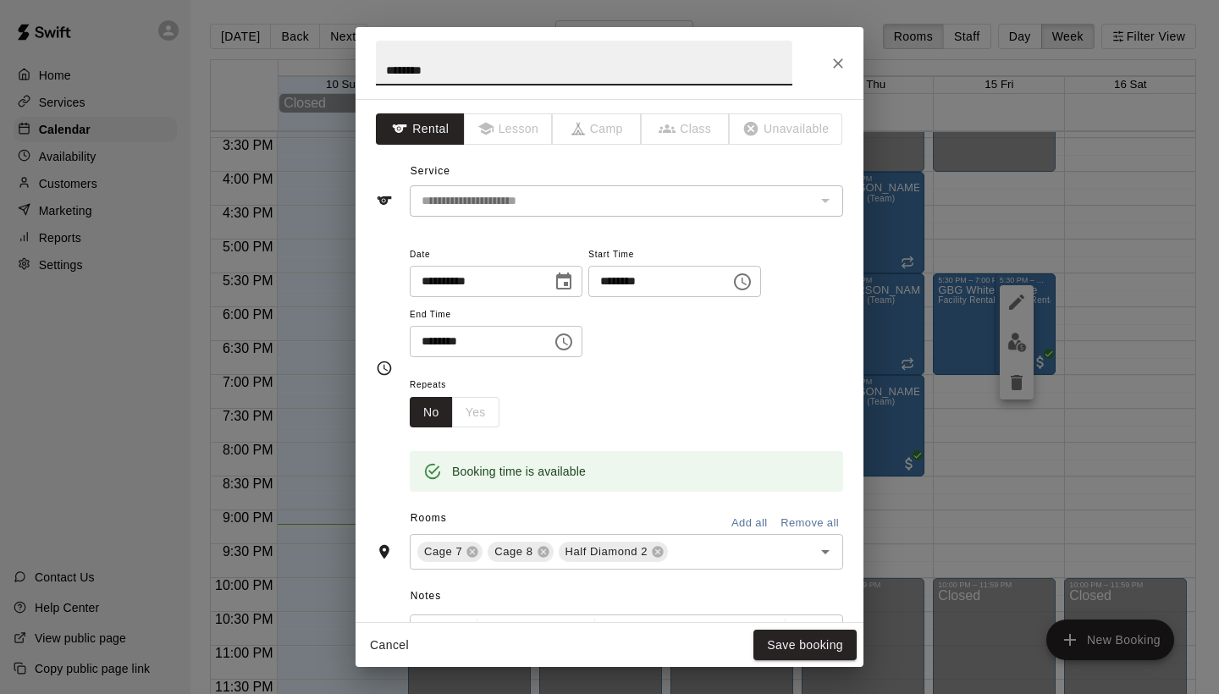
click at [404, 72] on input "********" at bounding box center [584, 63] width 417 height 45
type input "**********"
click at [828, 648] on button "Save booking" at bounding box center [804, 645] width 103 height 31
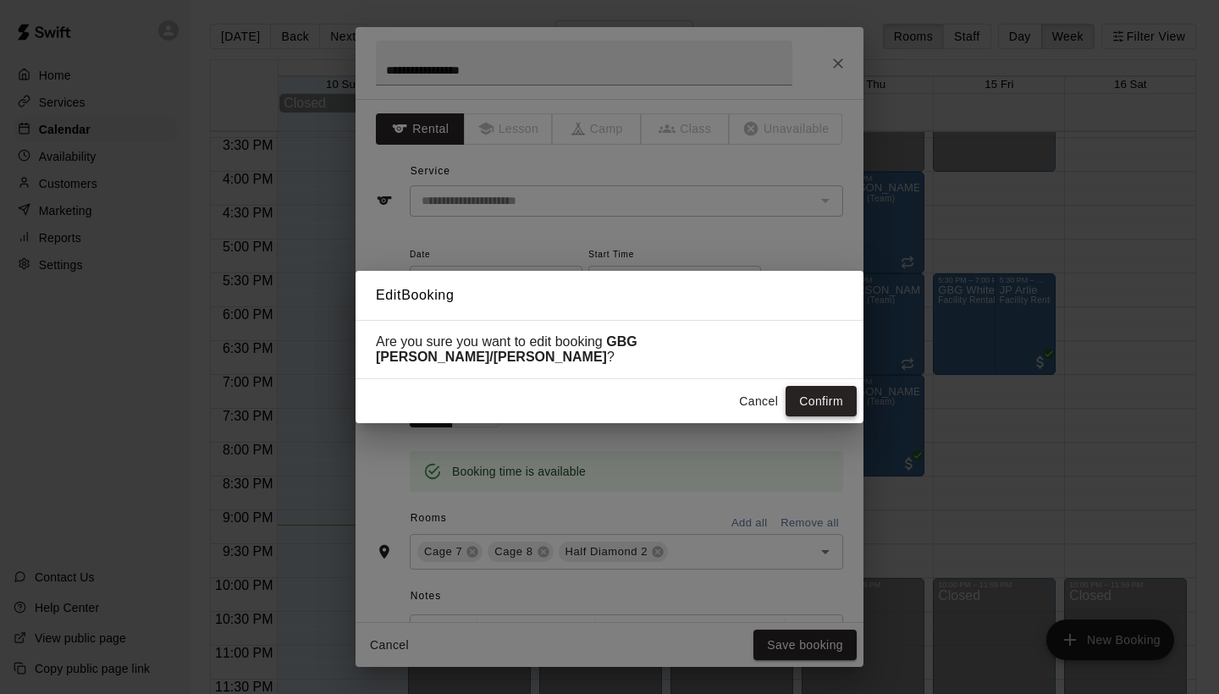
click at [819, 388] on button "Confirm" at bounding box center [821, 401] width 71 height 31
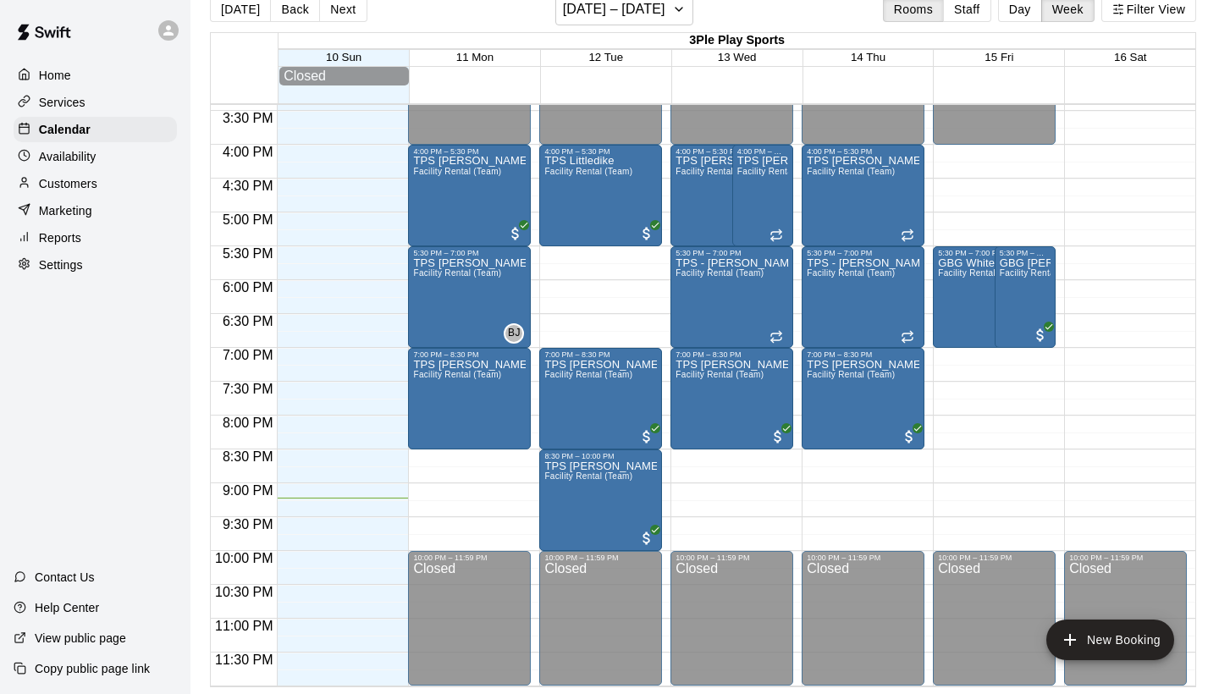
click at [85, 273] on div "Settings" at bounding box center [95, 264] width 163 height 25
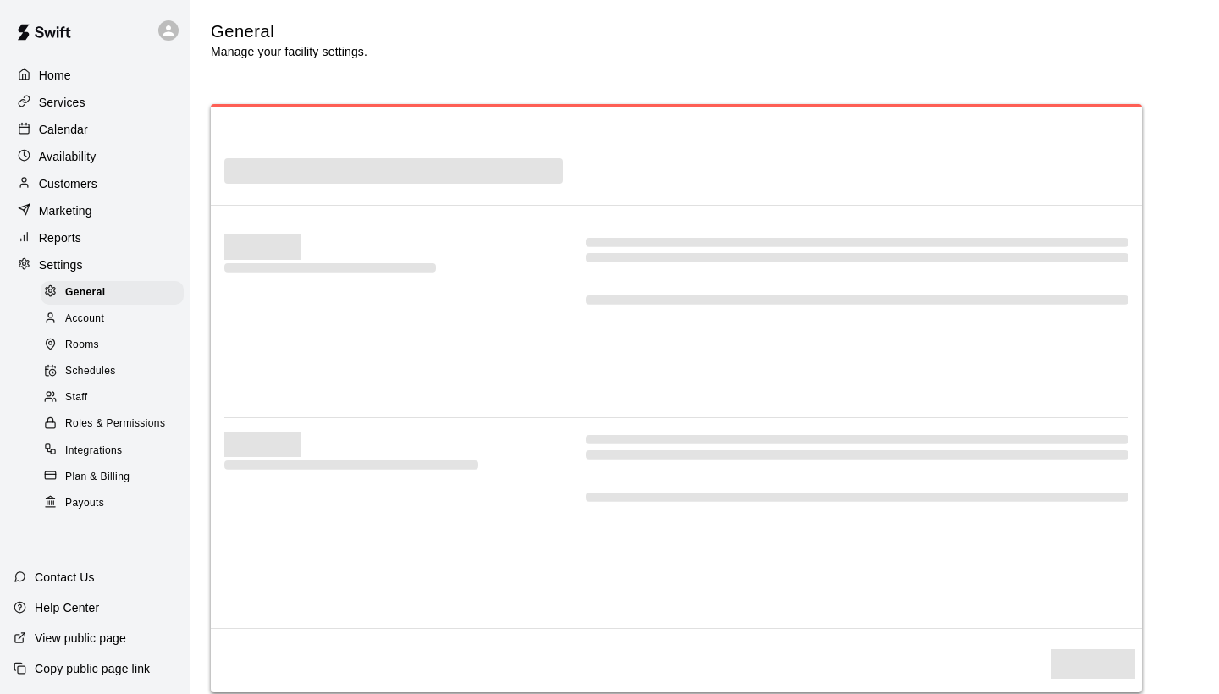
select select "**"
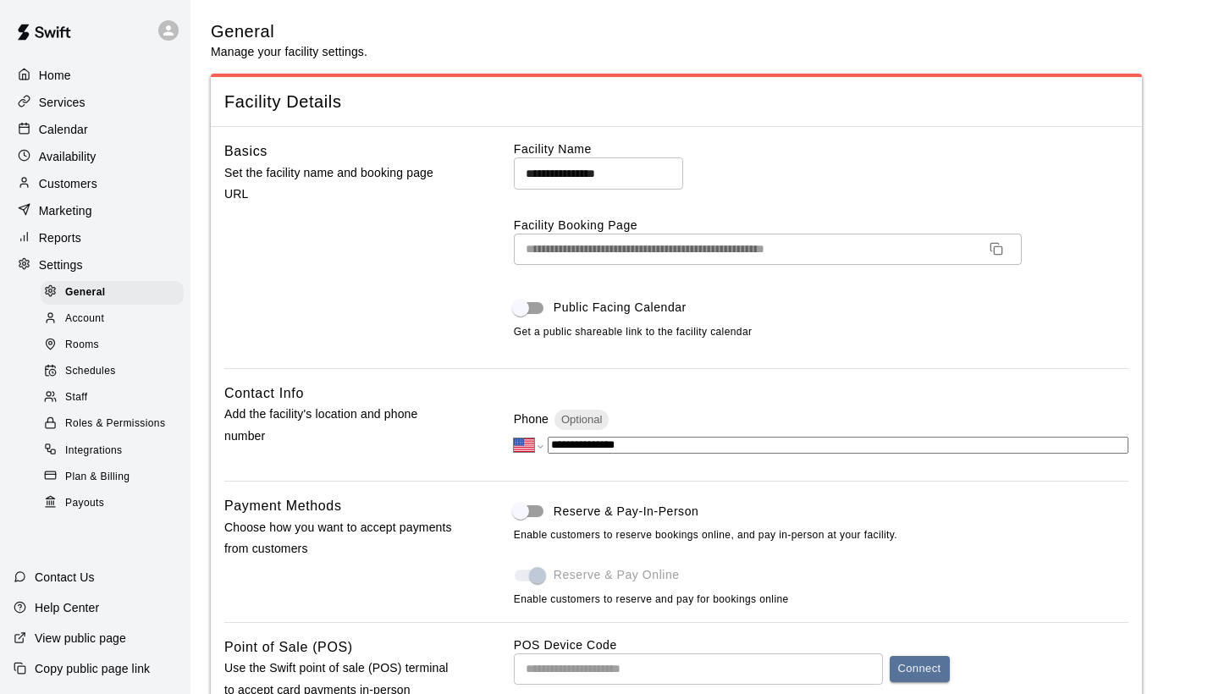
scroll to position [3048, 0]
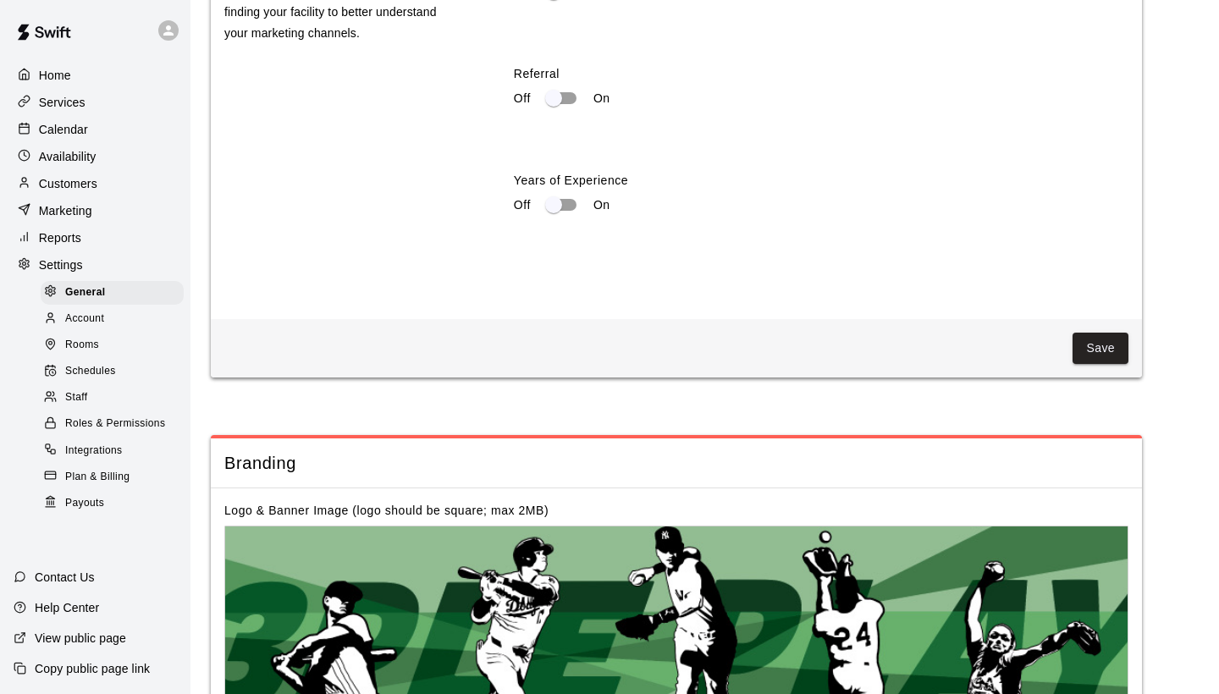
click at [103, 364] on span "Schedules" at bounding box center [90, 371] width 51 height 17
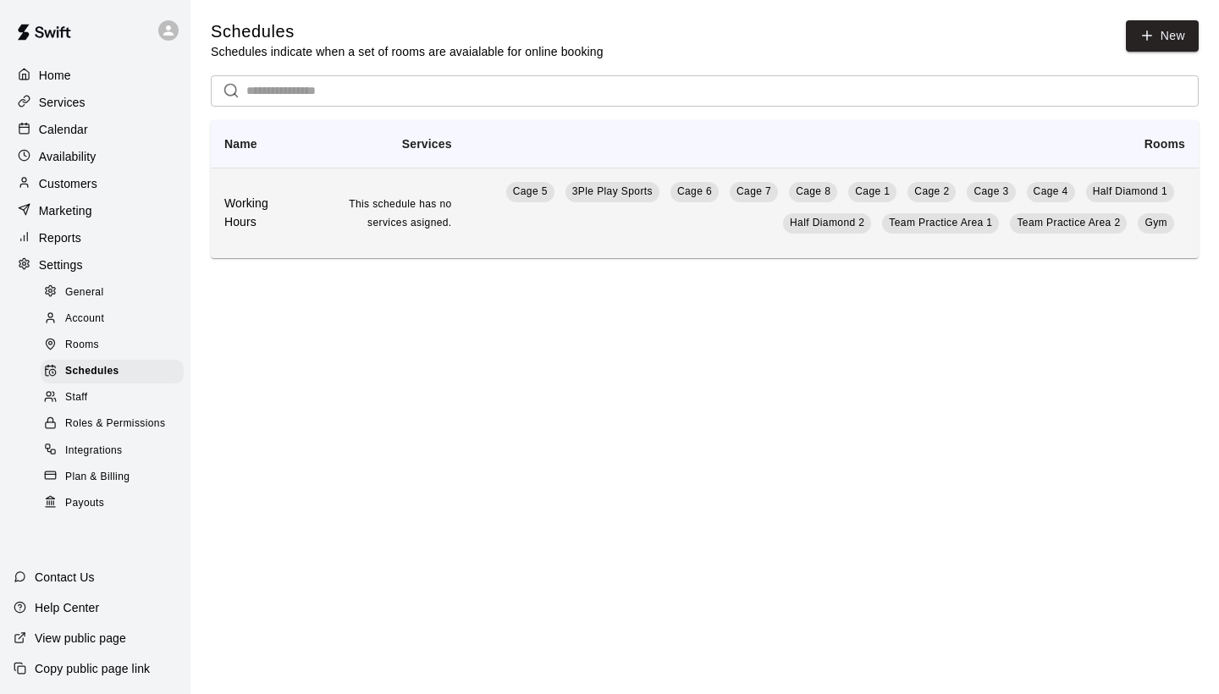
click at [469, 212] on td "Cage 5 3Ple Play Sports Cage 6 Cage 7 Cage 8 Cage 1 Cage 2 Cage 3 Cage 4 Half D…" at bounding box center [832, 213] width 733 height 91
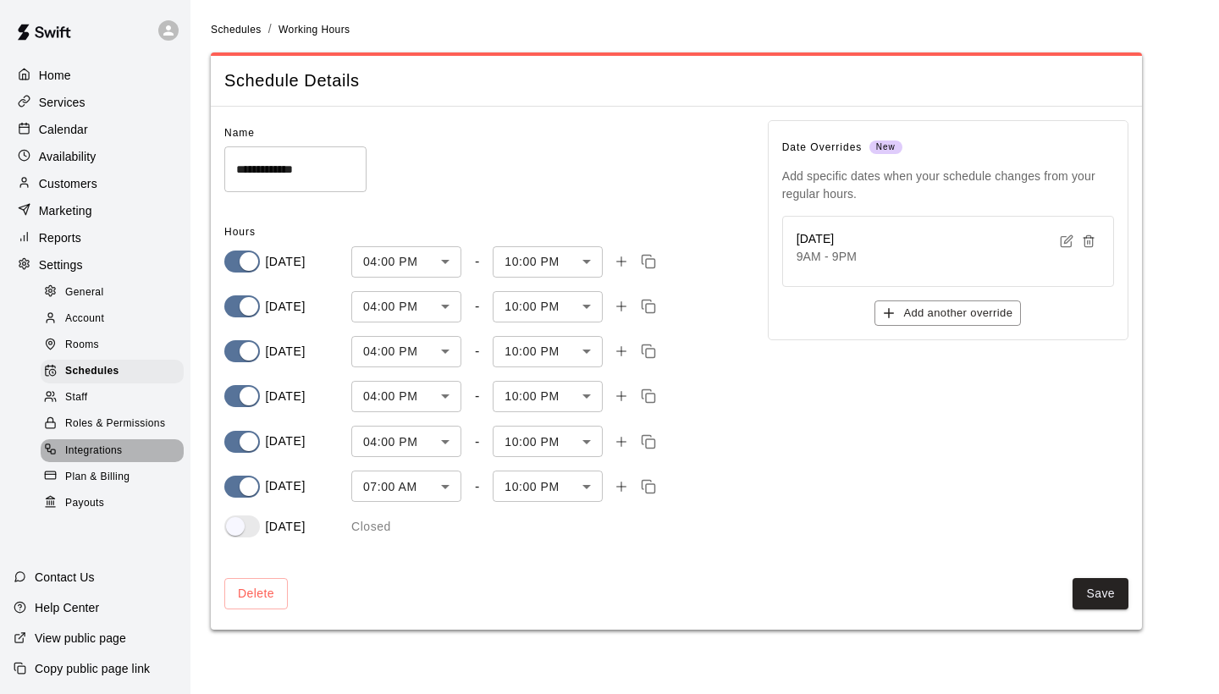
click at [122, 443] on span "Integrations" at bounding box center [94, 451] width 58 height 17
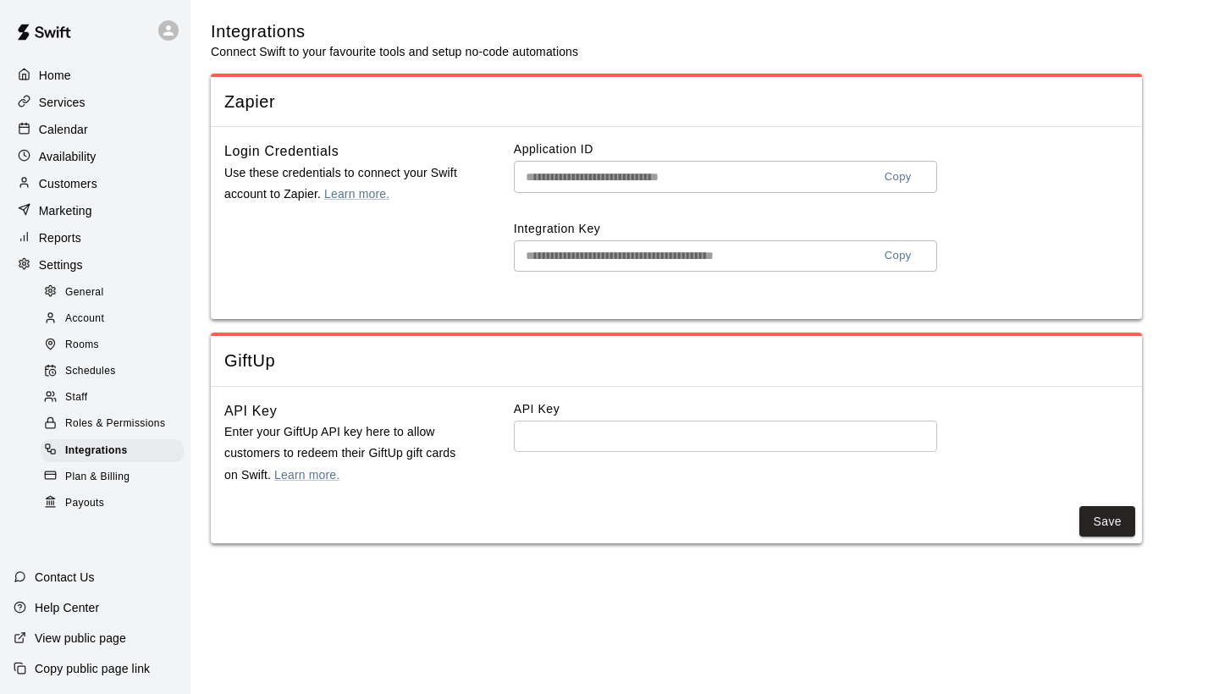
click at [93, 367] on span "Schedules" at bounding box center [90, 371] width 51 height 17
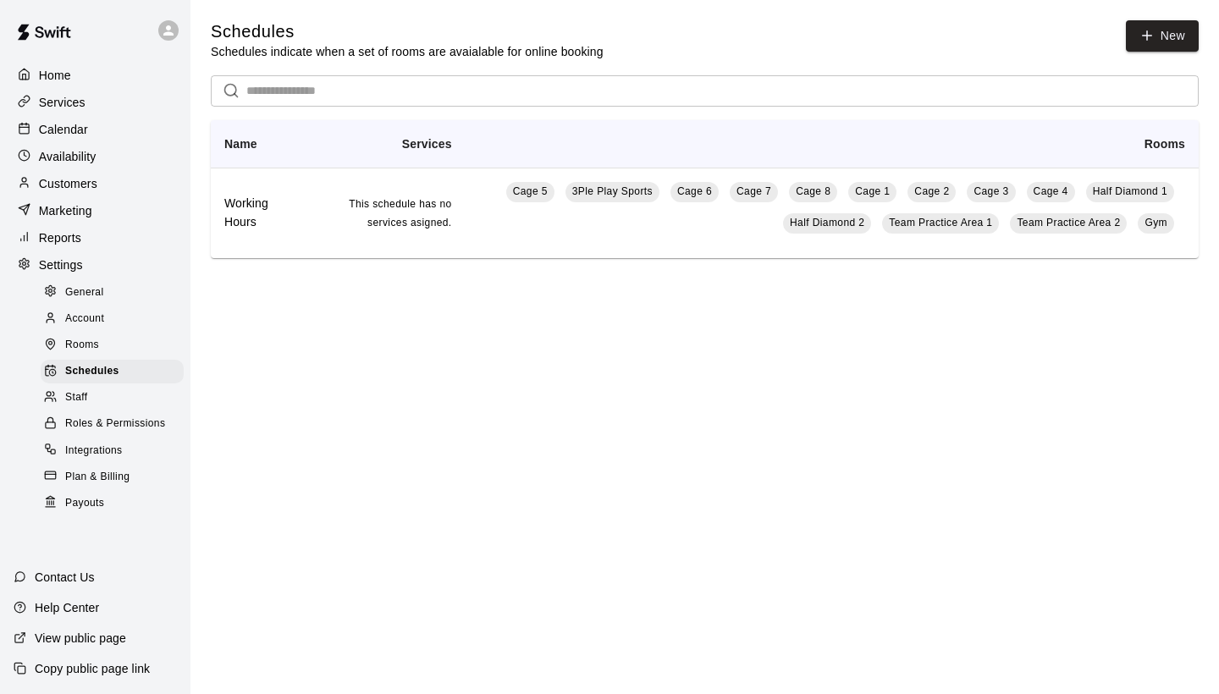
click at [95, 342] on span "Rooms" at bounding box center [82, 345] width 34 height 17
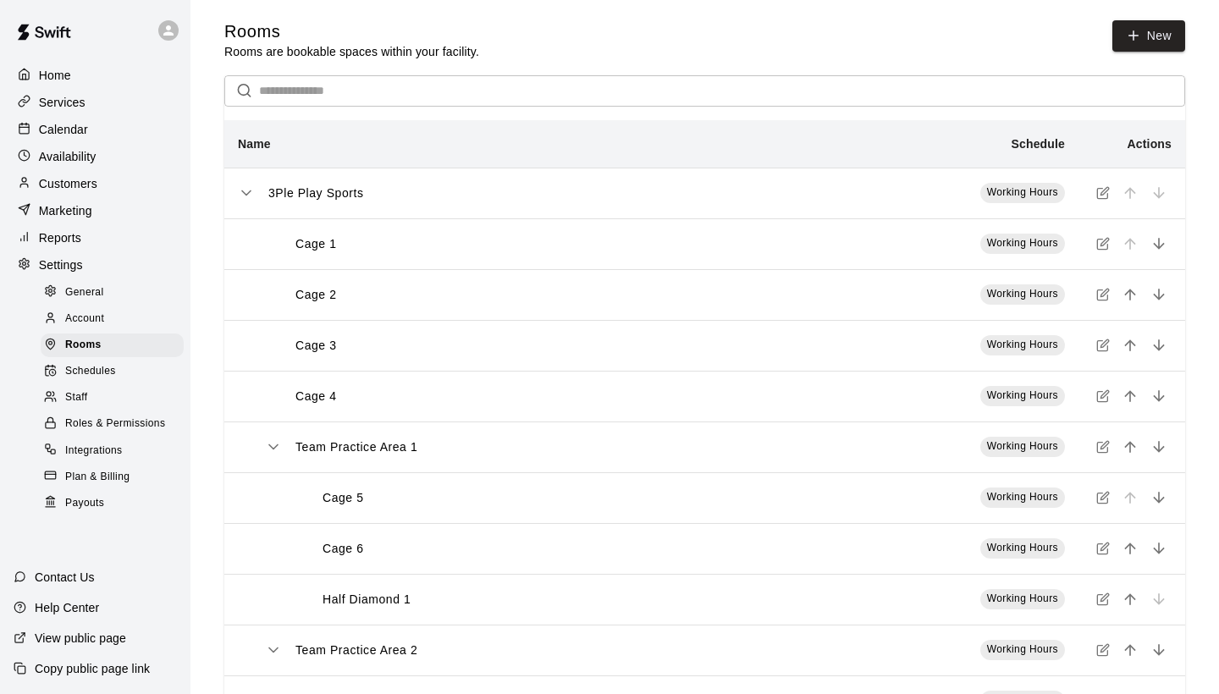
click at [79, 69] on div "Home" at bounding box center [95, 75] width 163 height 25
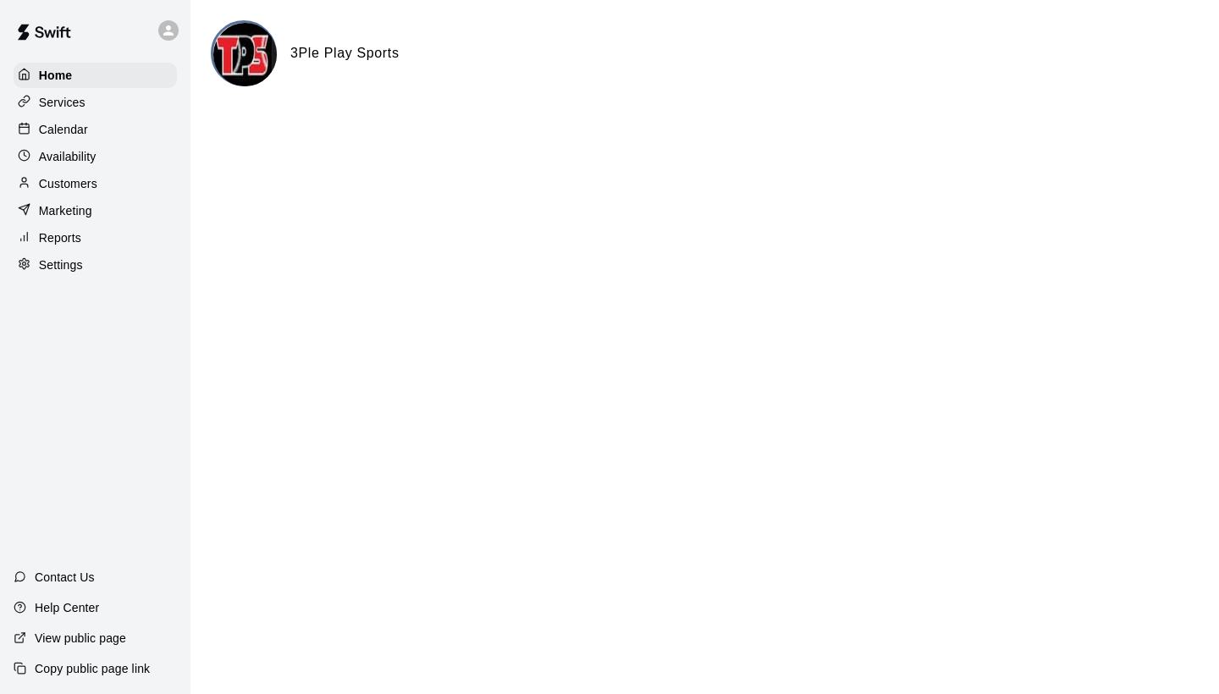
click at [82, 130] on p "Calendar" at bounding box center [63, 129] width 49 height 17
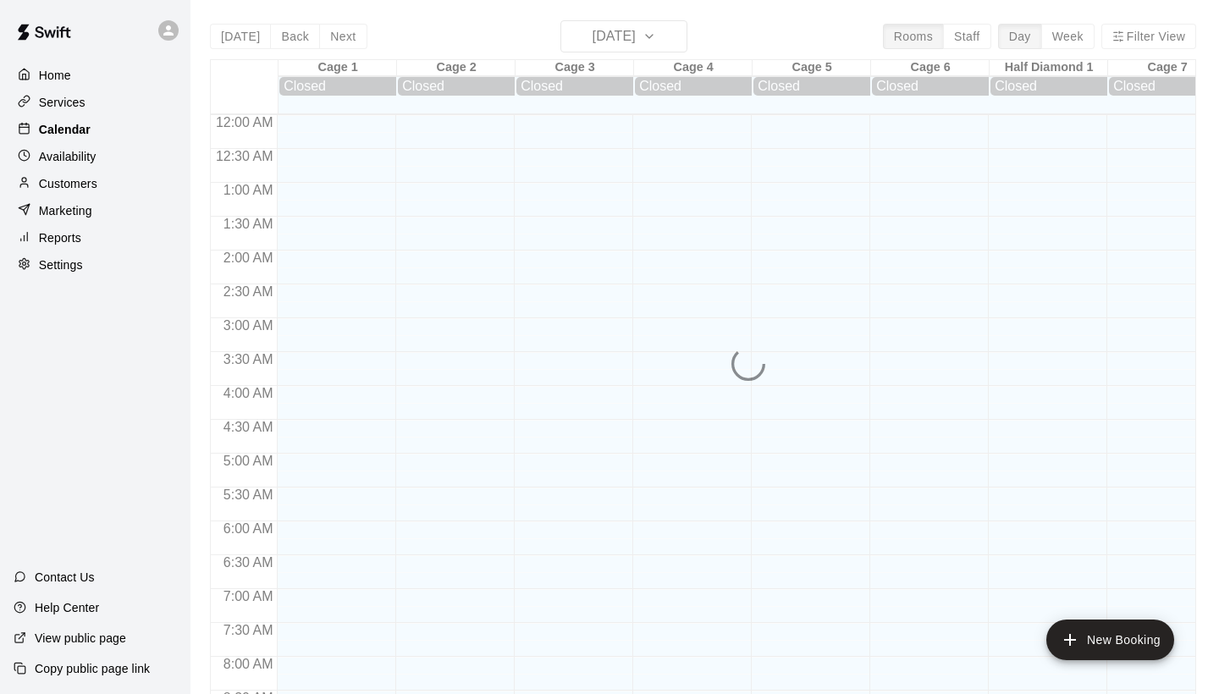
scroll to position [974, 0]
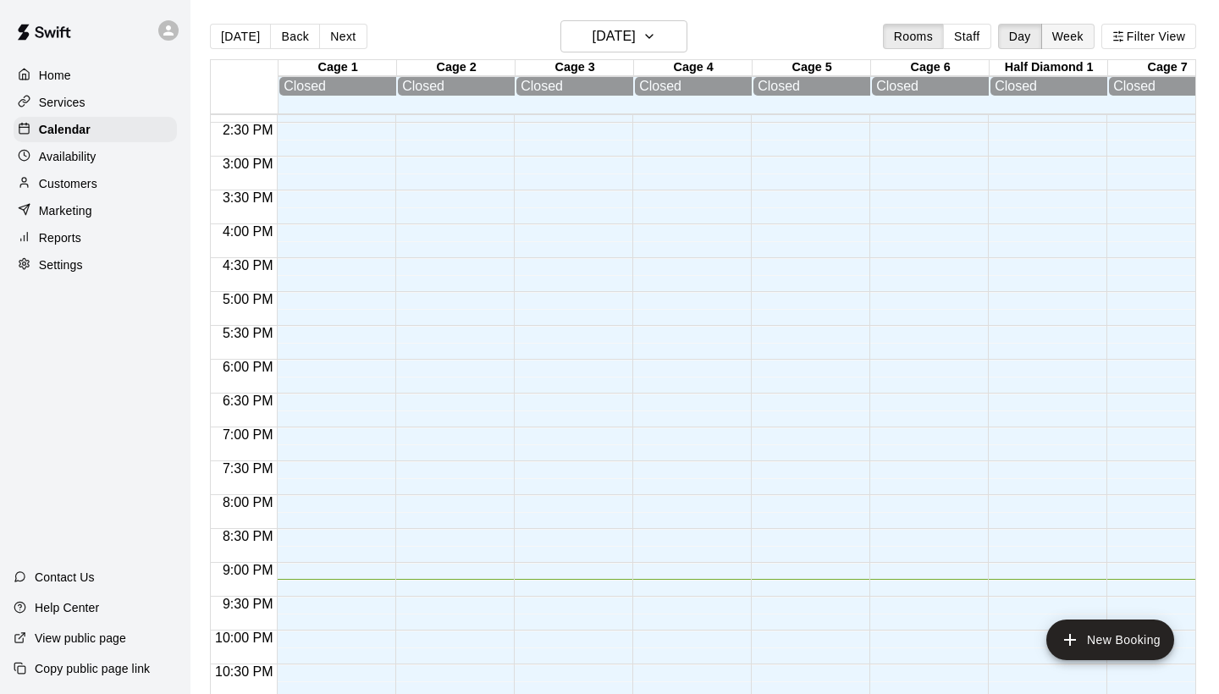
click at [1079, 42] on button "Week" at bounding box center [1067, 36] width 53 height 25
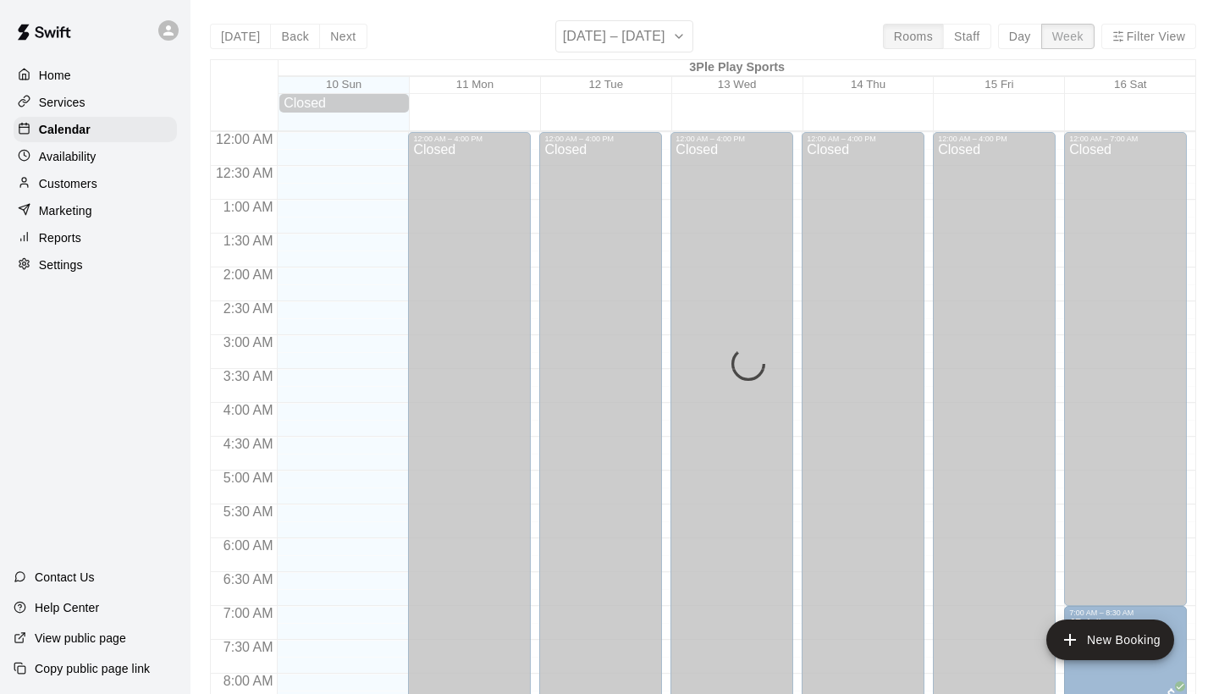
scroll to position [1045, 0]
